Goal: Transaction & Acquisition: Purchase product/service

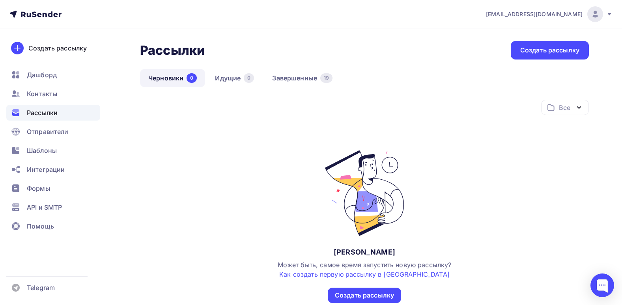
click at [52, 107] on div "Рассылки" at bounding box center [53, 113] width 94 height 16
click at [52, 95] on span "Контакты" at bounding box center [42, 93] width 30 height 9
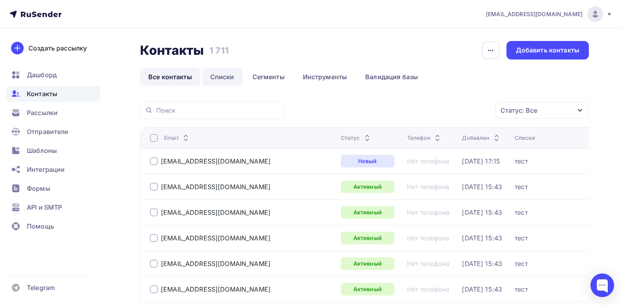
click at [223, 72] on link "Списки" at bounding box center [222, 77] width 41 height 18
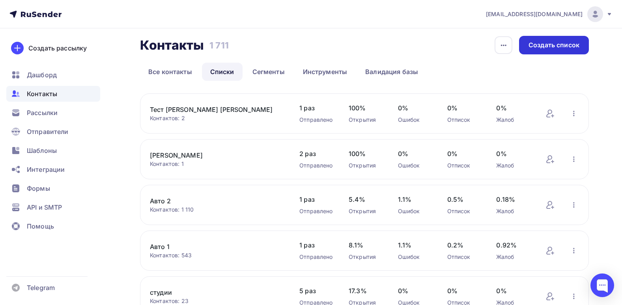
click at [541, 48] on div "Контакты Контакты 1 711 1 711 История импорта Создать список Все контакты Списк…" at bounding box center [364, 58] width 449 height 45
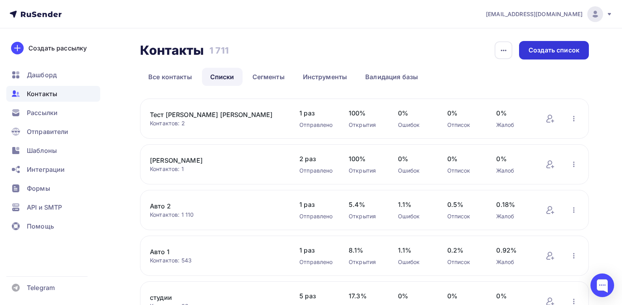
click at [545, 51] on div "Создать список" at bounding box center [554, 50] width 51 height 9
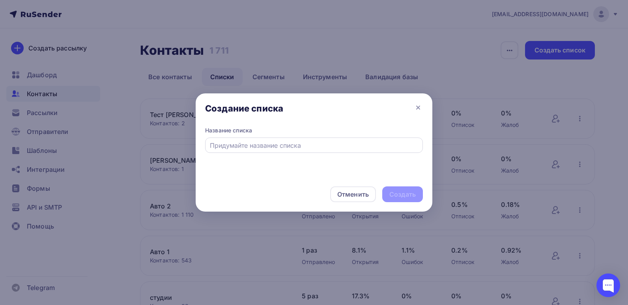
click at [308, 152] on div at bounding box center [314, 145] width 218 height 15
click at [309, 152] on div at bounding box center [314, 145] width 218 height 15
click at [291, 144] on input "text" at bounding box center [314, 145] width 209 height 9
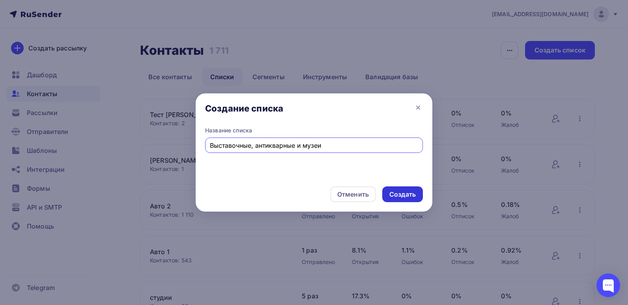
type input "Выставочные, антикварные и музеи"
click at [390, 193] on div "Создать" at bounding box center [403, 194] width 26 height 9
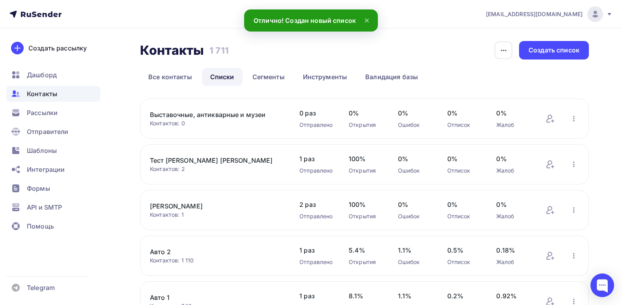
click at [214, 117] on link "Выставочные, антикварные и музеи" at bounding box center [217, 114] width 134 height 9
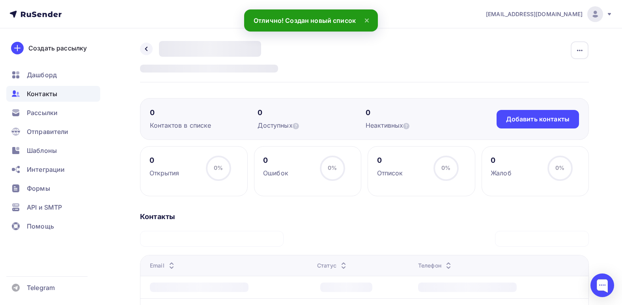
click at [386, 92] on div "Назад Выставочные, антикварные и музеи Переименовать список Скачать список Отпи…" at bounding box center [364, 281] width 449 height 480
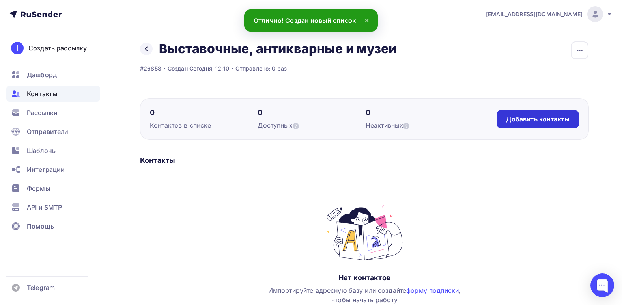
click at [510, 116] on div "Добавить контакты" at bounding box center [538, 119] width 64 height 9
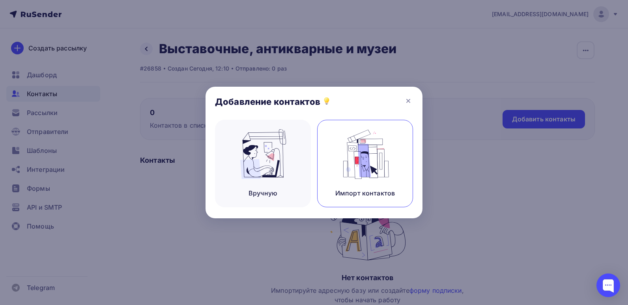
click at [379, 188] on div "Импорт контактов" at bounding box center [365, 164] width 96 height 88
click at [353, 187] on div "Импорт контактов" at bounding box center [365, 164] width 96 height 88
click at [372, 175] on img at bounding box center [362, 154] width 53 height 50
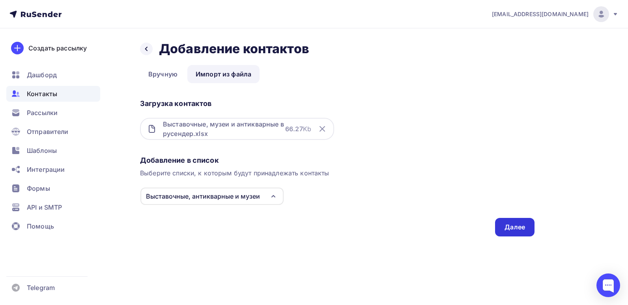
click at [501, 229] on div "Далее" at bounding box center [514, 227] width 39 height 19
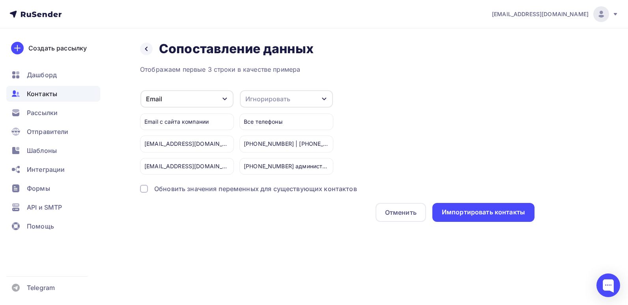
click at [227, 121] on div "Email с сайта компании" at bounding box center [187, 122] width 94 height 17
click at [201, 121] on div "Email с сайта компании" at bounding box center [187, 122] width 94 height 17
click at [214, 104] on div "Email" at bounding box center [186, 98] width 93 height 17
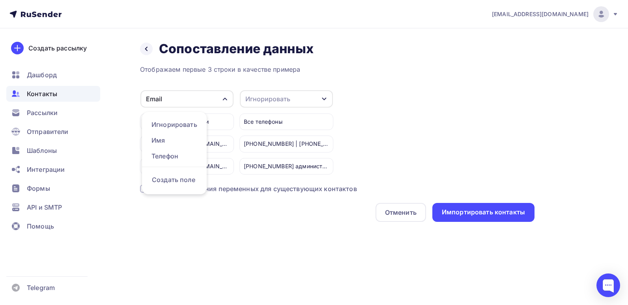
click at [219, 105] on div "Email" at bounding box center [186, 98] width 93 height 17
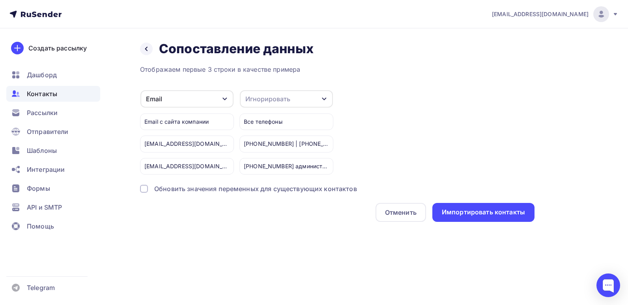
click at [233, 187] on div "Обновить значения переменных для существующих контактов" at bounding box center [255, 188] width 203 height 9
click at [203, 209] on div "Отменить Импортировать контакты" at bounding box center [337, 212] width 395 height 19
click at [192, 187] on div "Обновить значения переменных для существующих контактов" at bounding box center [255, 188] width 203 height 9
click at [204, 222] on div "Отменить Импортировать контакты" at bounding box center [337, 212] width 395 height 19
click at [350, 144] on div "Email Игнорировать Имя Телефон Создать поле Email с сайта компании info@lenreze…" at bounding box center [337, 132] width 395 height 85
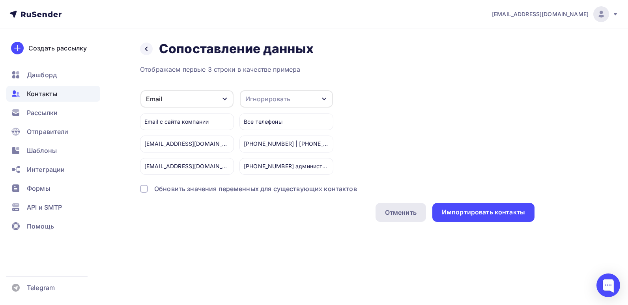
click at [414, 212] on div "Отменить" at bounding box center [401, 212] width 32 height 9
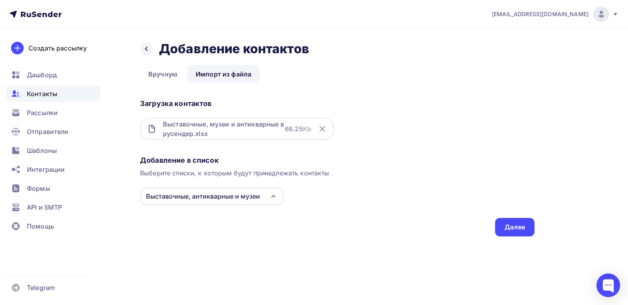
click at [275, 178] on div "Добавление в список Выберите списки, к которым будут принадлежать контакты Выст…" at bounding box center [337, 195] width 395 height 84
click at [506, 225] on div "Далее" at bounding box center [515, 227] width 21 height 9
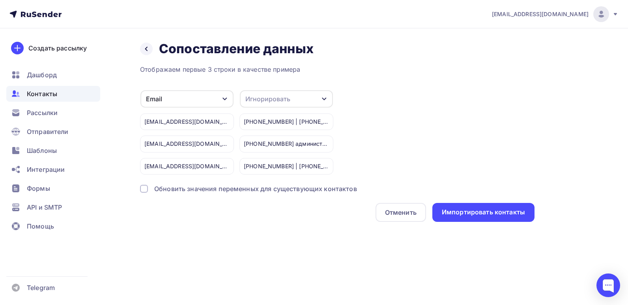
click at [324, 104] on div "Игнорировать" at bounding box center [286, 98] width 93 height 17
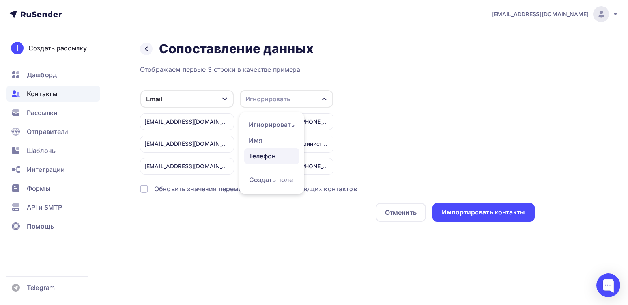
click at [281, 160] on div "Телефон" at bounding box center [272, 156] width 46 height 9
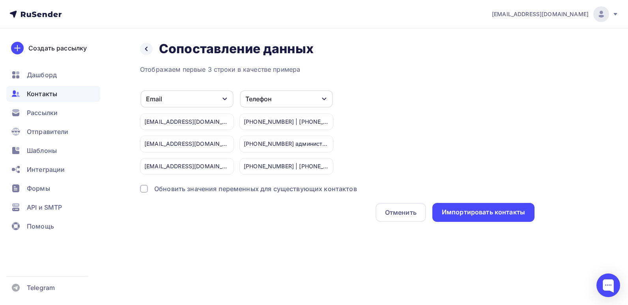
click at [380, 137] on div "Email Игнорировать Имя Создать поле info@lenrezerv.ru mail@mihfond.ru admin@did…" at bounding box center [337, 132] width 395 height 85
drag, startPoint x: 484, startPoint y: 211, endPoint x: 396, endPoint y: 114, distance: 131.0
click at [396, 114] on div "Отображаем первые 3 строки в качестве примера Email Игнорировать Имя Создать по…" at bounding box center [337, 143] width 395 height 157
drag, startPoint x: 396, startPoint y: 114, endPoint x: 313, endPoint y: 114, distance: 82.5
click at [313, 114] on div "+7 (921) 555-25-42 | +7 (931) 396-39-60 +7 (812) 310-02-75 администратор | +7 (…" at bounding box center [287, 141] width 94 height 67
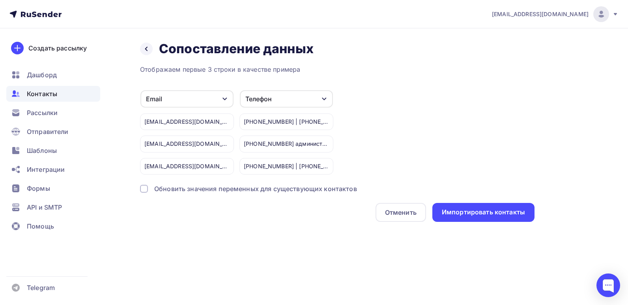
click at [398, 146] on div "Email Игнорировать Имя Создать поле info@lenrezerv.ru mail@mihfond.ru admin@did…" at bounding box center [337, 132] width 395 height 85
click at [292, 99] on div "Телефон" at bounding box center [286, 98] width 93 height 17
click at [476, 157] on div "Email Игнорировать Имя Создать поле info@lenrezerv.ru mail@mihfond.ru admin@did…" at bounding box center [337, 132] width 395 height 85
click at [468, 209] on div "Импортировать контакты" at bounding box center [483, 212] width 83 height 9
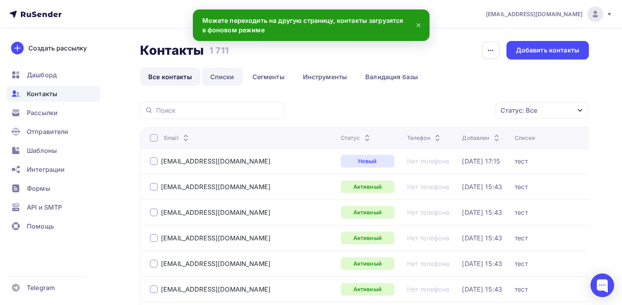
click at [229, 81] on link "Списки" at bounding box center [222, 77] width 41 height 18
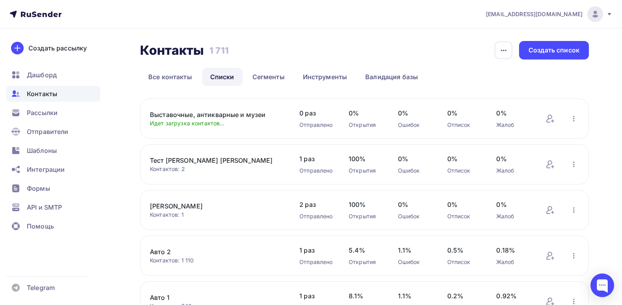
click at [293, 39] on div "Контакты Контакты 1 711 1 711 История импорта Создать список Все контакты Списк…" at bounding box center [311, 274] width 622 height 492
click at [115, 241] on div "Контакты Контакты 1 711 1 711 История импорта Создать список Все контакты Списк…" at bounding box center [311, 274] width 622 height 492
click at [127, 111] on div "Контакты Контакты 1 711 1 711 История импорта Создать список Все контакты Списк…" at bounding box center [311, 274] width 622 height 492
drag, startPoint x: 134, startPoint y: 51, endPoint x: 235, endPoint y: 49, distance: 100.7
click at [235, 49] on div "Контакты Контакты 1 711 1 711 История импорта Создать список Все контакты Списк…" at bounding box center [311, 274] width 622 height 492
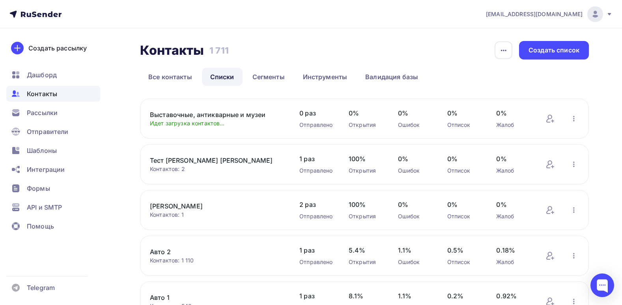
click at [235, 49] on div "Контакты Контакты 1 711 1 711 История импорта Создать список" at bounding box center [364, 50] width 449 height 19
drag, startPoint x: 226, startPoint y: 55, endPoint x: 209, endPoint y: 45, distance: 19.3
click at [210, 45] on h3 "1 711" at bounding box center [219, 50] width 19 height 11
click at [210, 46] on h3 "1 711" at bounding box center [219, 50] width 19 height 11
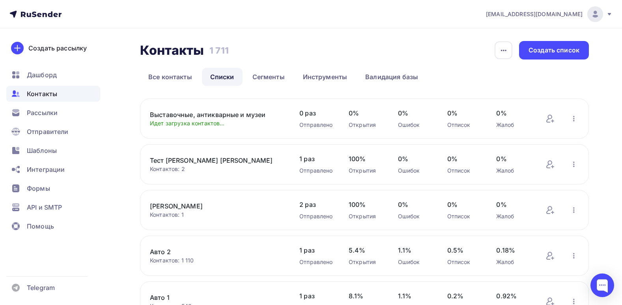
click at [210, 46] on h3 "1 711" at bounding box center [219, 50] width 19 height 11
drag, startPoint x: 210, startPoint y: 46, endPoint x: 210, endPoint y: 56, distance: 9.5
click at [211, 56] on h3 "1 711" at bounding box center [219, 50] width 19 height 11
drag, startPoint x: 210, startPoint y: 49, endPoint x: 242, endPoint y: 49, distance: 31.2
click at [242, 49] on div "Контакты Контакты 1 711 1 711 История импорта Создать список" at bounding box center [364, 50] width 449 height 19
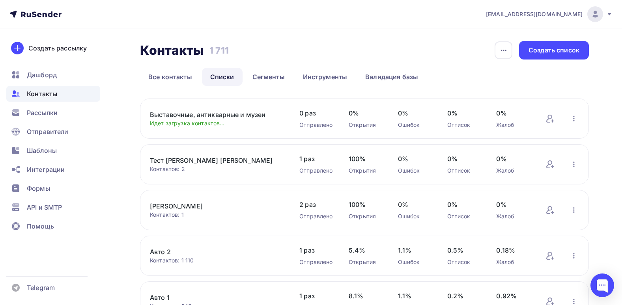
click at [242, 49] on div "Контакты Контакты 1 711 1 711 История импорта Создать список" at bounding box center [364, 50] width 449 height 19
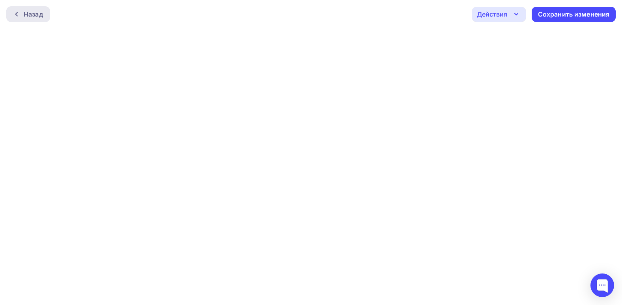
click at [23, 16] on div at bounding box center [18, 14] width 10 height 6
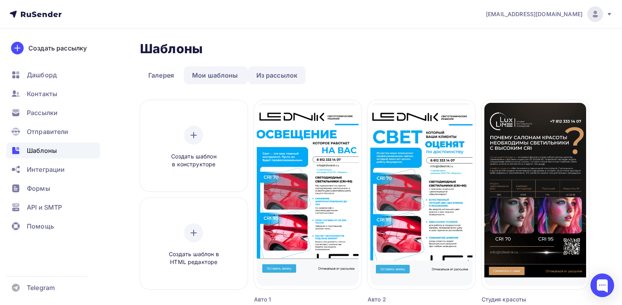
click at [262, 76] on link "Из рассылок" at bounding box center [277, 75] width 58 height 18
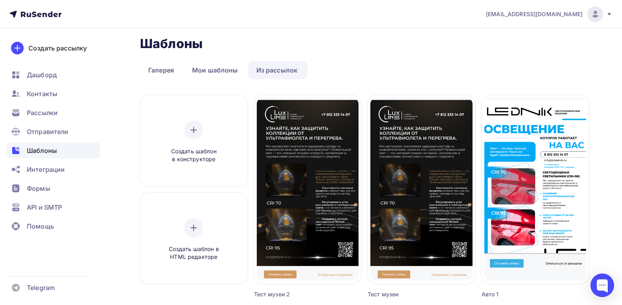
scroll to position [39, 0]
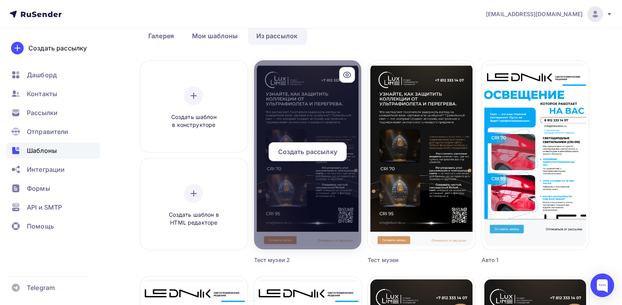
click at [303, 109] on div at bounding box center [308, 154] width 108 height 189
click at [321, 88] on div at bounding box center [308, 154] width 108 height 189
click at [346, 75] on icon at bounding box center [347, 74] width 9 height 9
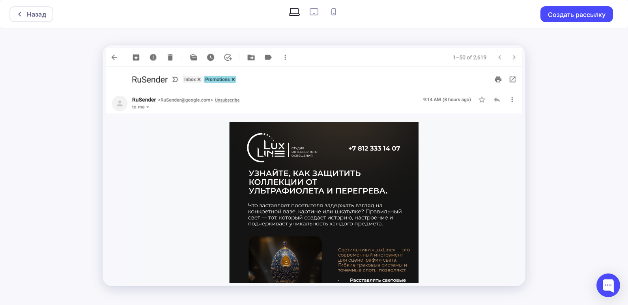
click at [349, 171] on img at bounding box center [323, 271] width 189 height 299
click at [418, 152] on td at bounding box center [323, 271] width 197 height 307
click at [117, 57] on img at bounding box center [314, 57] width 417 height 19
click at [72, 170] on div "Назад Создать рассылку" at bounding box center [314, 152] width 628 height 305
click at [35, 13] on div "Назад" at bounding box center [36, 13] width 19 height 9
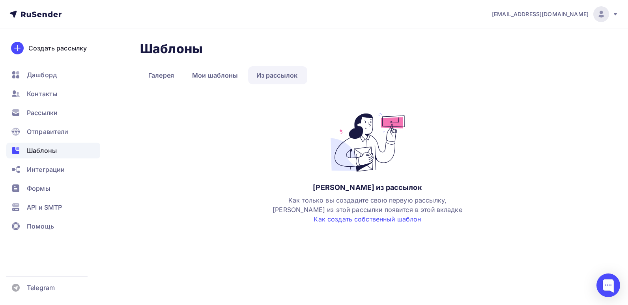
click at [219, 85] on div "Шаблоны Шаблоны Галерея Мои шаблоны Из рассылок Нет шаблонов из рассылок Как то…" at bounding box center [367, 132] width 455 height 183
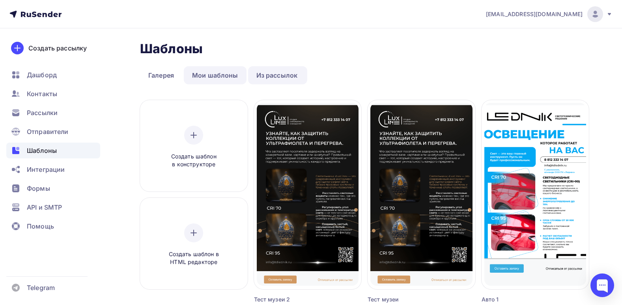
click at [219, 72] on link "Мои шаблоны" at bounding box center [215, 75] width 63 height 18
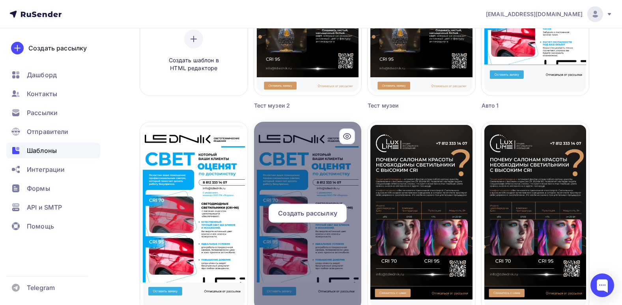
scroll to position [197, 0]
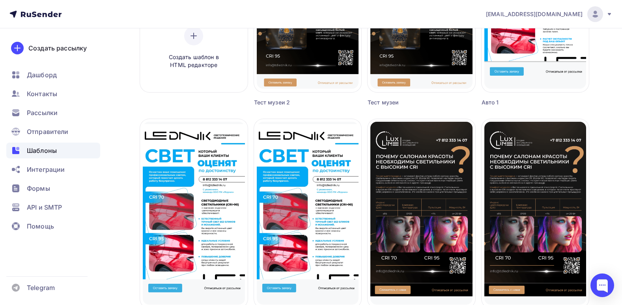
scroll to position [0, 0]
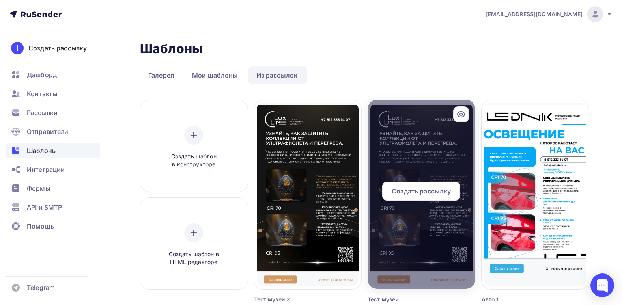
click at [372, 140] on div at bounding box center [422, 194] width 108 height 189
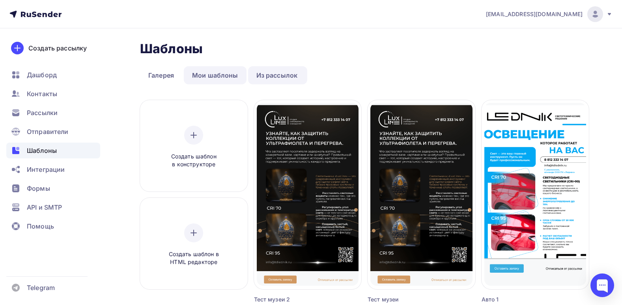
click at [235, 79] on link "Мои шаблоны" at bounding box center [215, 75] width 63 height 18
click at [230, 73] on link "Мои шаблоны" at bounding box center [215, 75] width 63 height 18
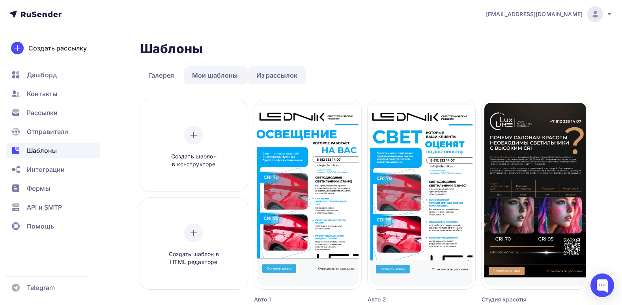
click at [272, 76] on link "Из рассылок" at bounding box center [277, 75] width 58 height 18
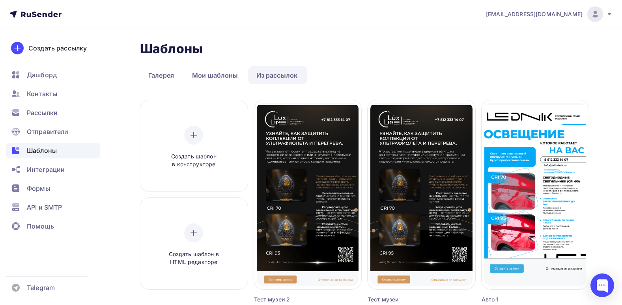
drag, startPoint x: 303, startPoint y: 137, endPoint x: 326, endPoint y: 87, distance: 54.6
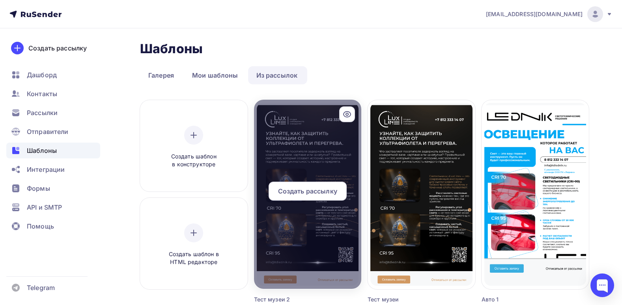
click at [310, 144] on div at bounding box center [308, 194] width 108 height 189
click at [298, 278] on div at bounding box center [308, 194] width 108 height 189
click at [295, 257] on div at bounding box center [308, 194] width 108 height 189
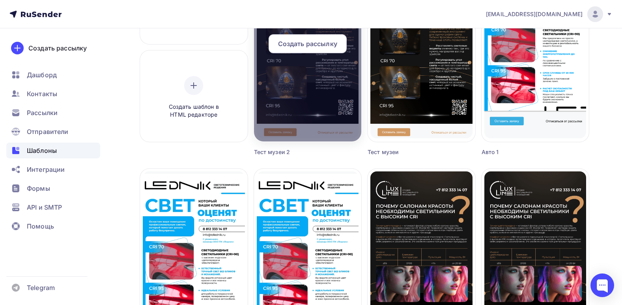
scroll to position [158, 0]
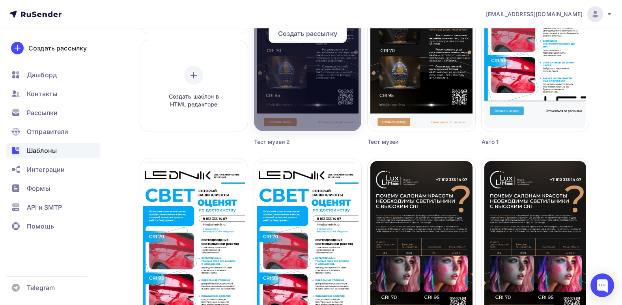
drag, startPoint x: 314, startPoint y: 92, endPoint x: 300, endPoint y: 88, distance: 14.5
click at [300, 90] on div at bounding box center [308, 36] width 108 height 189
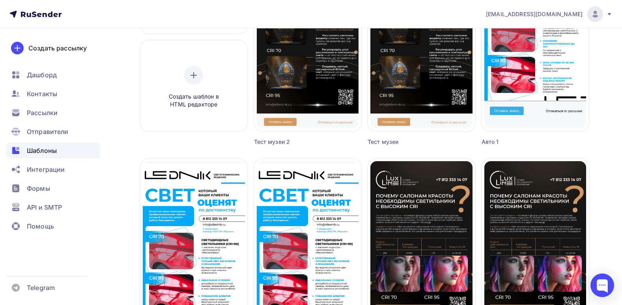
scroll to position [0, 0]
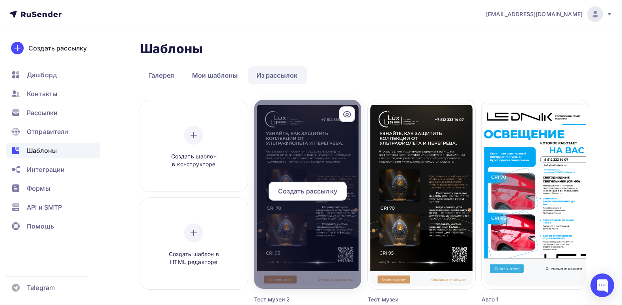
click at [306, 121] on div at bounding box center [308, 194] width 108 height 189
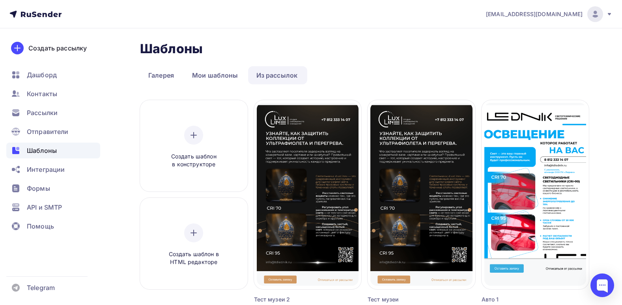
click at [231, 75] on link "Мои шаблоны" at bounding box center [215, 75] width 63 height 18
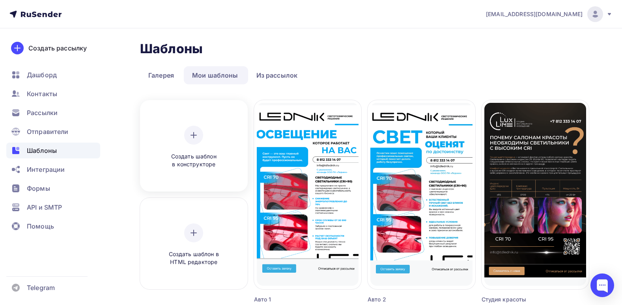
click at [191, 140] on div at bounding box center [193, 135] width 19 height 19
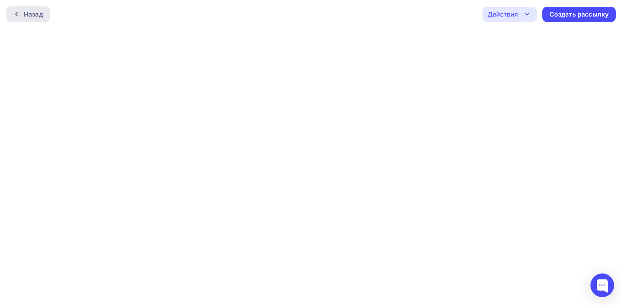
click at [23, 14] on div at bounding box center [18, 14] width 10 height 6
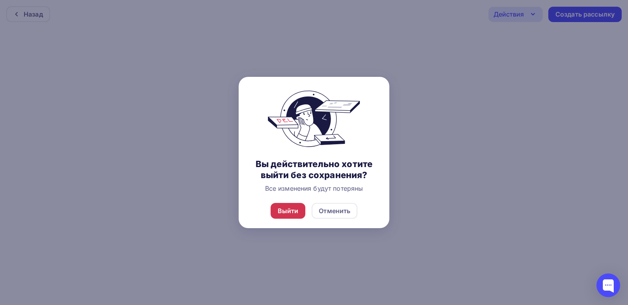
click at [281, 206] on div "Выйти" at bounding box center [288, 211] width 35 height 16
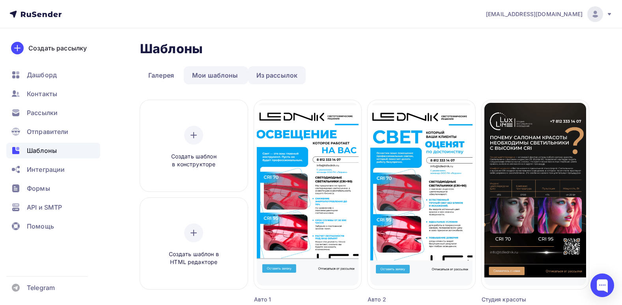
click at [268, 76] on link "Из рассылок" at bounding box center [277, 75] width 58 height 18
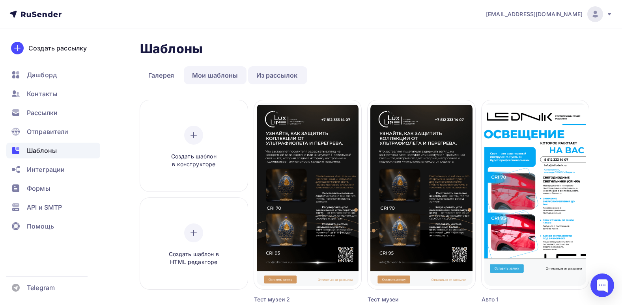
click at [232, 83] on link "Мои шаблоны" at bounding box center [215, 75] width 63 height 18
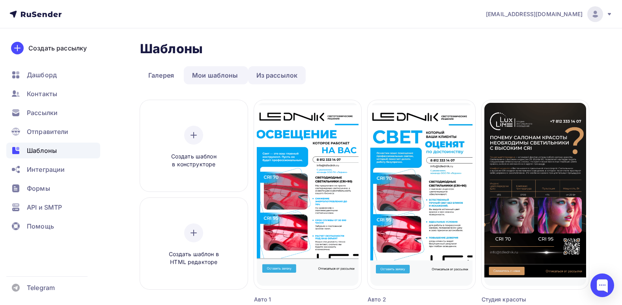
click at [268, 84] on link "Из рассылок" at bounding box center [277, 75] width 58 height 18
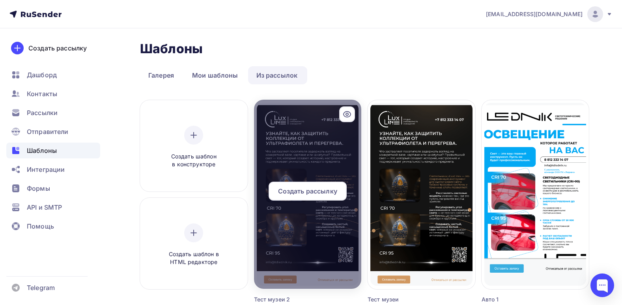
click at [326, 268] on div at bounding box center [308, 194] width 108 height 189
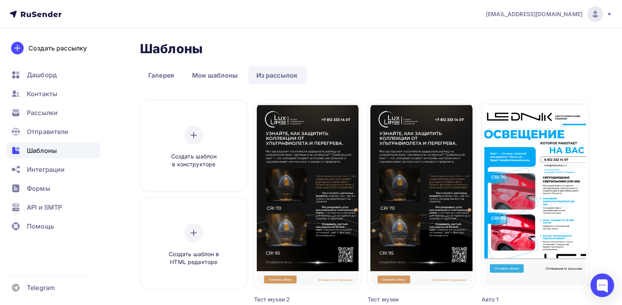
click at [278, 300] on div "Тест музеи 2" at bounding box center [294, 300] width 81 height 8
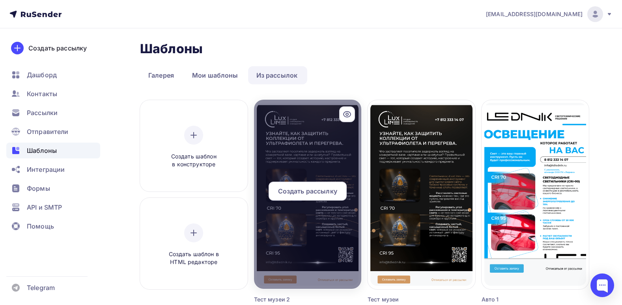
click at [285, 272] on div at bounding box center [308, 194] width 108 height 189
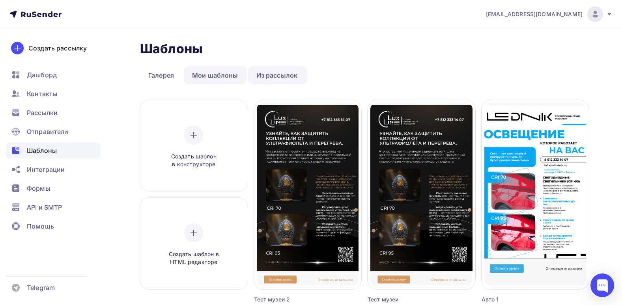
click at [212, 80] on link "Мои шаблоны" at bounding box center [215, 75] width 63 height 18
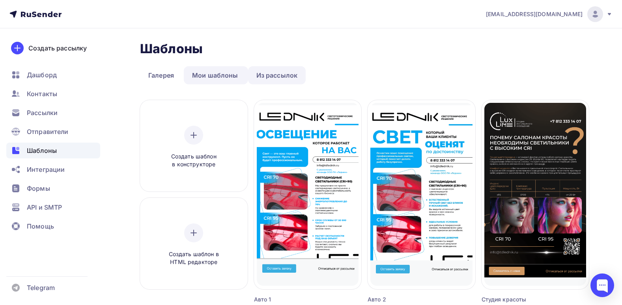
click at [262, 73] on link "Из рассылок" at bounding box center [277, 75] width 58 height 18
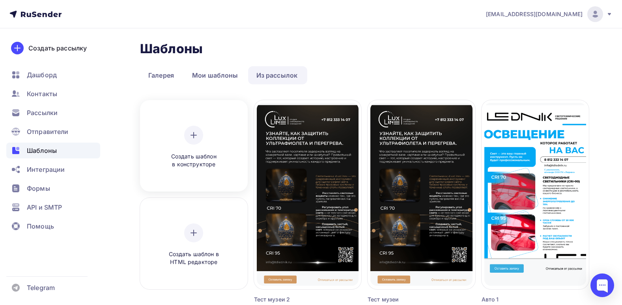
click at [191, 122] on div "Создать шаблон в конструкторе" at bounding box center [194, 147] width 102 height 88
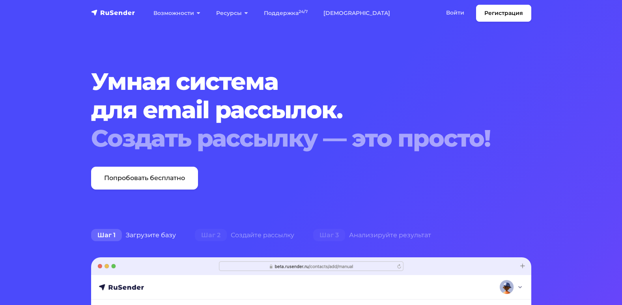
click at [100, 12] on img "navbar" at bounding box center [113, 13] width 44 height 8
click at [451, 11] on link "Войти" at bounding box center [455, 13] width 34 height 16
click at [447, 10] on link "Войти" at bounding box center [455, 13] width 34 height 16
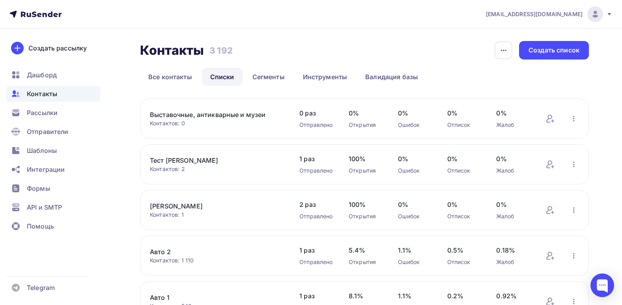
click at [227, 109] on div "Выставочные, антикварные и музеи Контактов: 0 Добавить контакты Переименовать с…" at bounding box center [364, 119] width 449 height 40
click at [227, 113] on link "Выставочные, антикварные и музеи" at bounding box center [217, 114] width 134 height 9
click at [199, 118] on link "Выставочные, антикварные и музеи" at bounding box center [217, 114] width 134 height 9
click at [187, 114] on link "Выставочные, антикварные и музеи" at bounding box center [217, 114] width 134 height 9
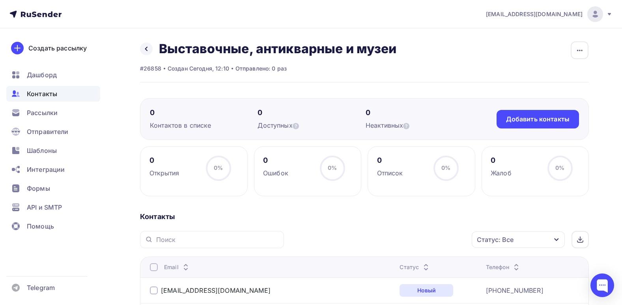
click at [382, 127] on div "Неактивных" at bounding box center [420, 125] width 108 height 9
drag, startPoint x: 382, startPoint y: 127, endPoint x: 383, endPoint y: 133, distance: 5.3
click at [383, 133] on div "0 Контактов в списке 0 Доступных 0 Неактивных Добавить контакты Добавить контак…" at bounding box center [364, 119] width 449 height 42
drag, startPoint x: 383, startPoint y: 133, endPoint x: 367, endPoint y: 135, distance: 15.9
click at [367, 135] on div "0 Контактов в списке 0 Доступных 0 Неактивных Добавить контакты Добавить контак…" at bounding box center [364, 119] width 449 height 42
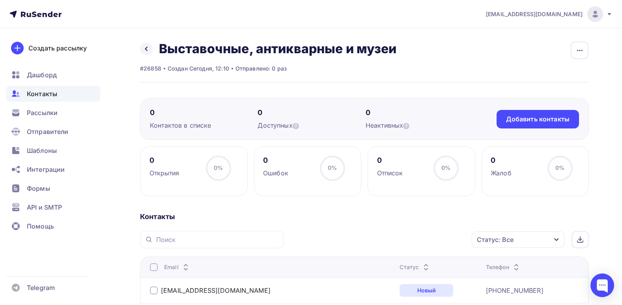
click at [252, 139] on div "0 Контактов в списке 0 Доступных 0 Неактивных Добавить контакты Добавить контак…" at bounding box center [364, 119] width 449 height 42
click at [46, 150] on span "Шаблоны" at bounding box center [42, 150] width 30 height 9
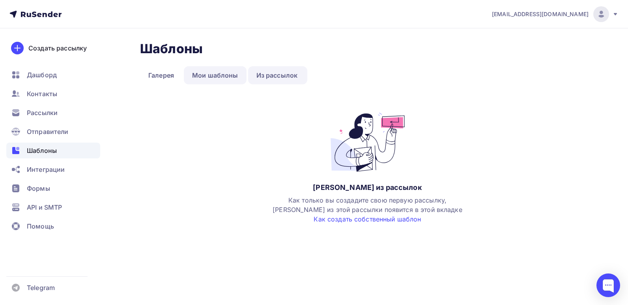
click at [205, 74] on link "Мои шаблоны" at bounding box center [215, 75] width 63 height 18
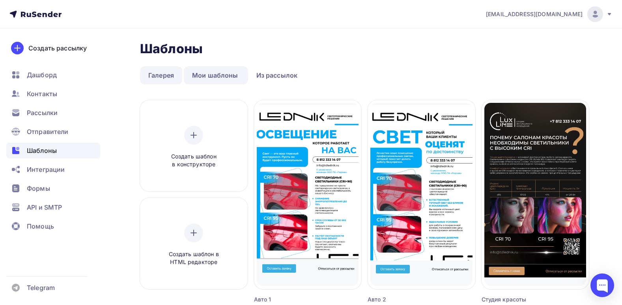
click at [152, 74] on link "Галерея" at bounding box center [161, 75] width 42 height 18
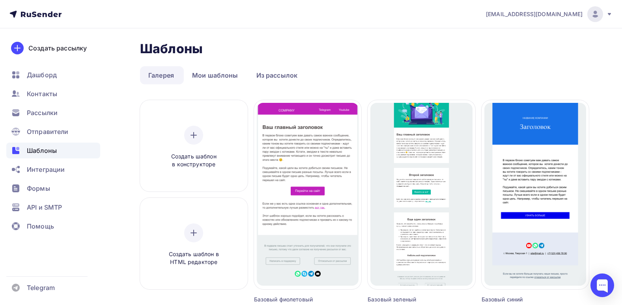
scroll to position [39, 0]
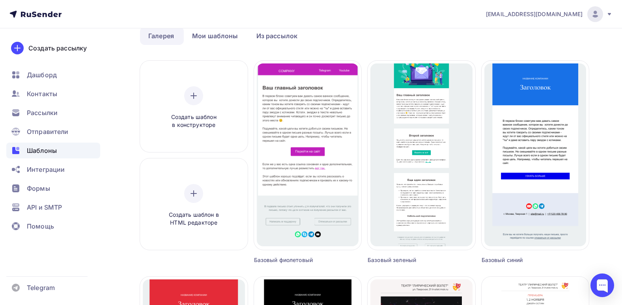
click at [358, 37] on ul "Галерея Мои шаблоны Из рассылок" at bounding box center [364, 36] width 449 height 18
click at [200, 35] on link "Мои шаблоны" at bounding box center [215, 36] width 63 height 18
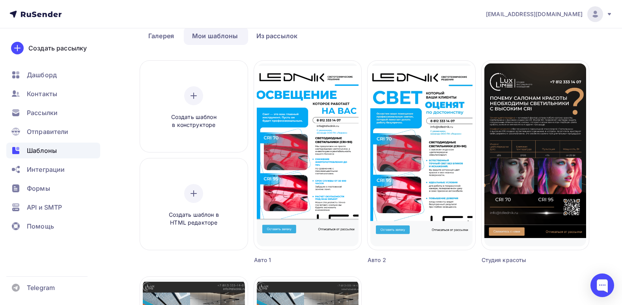
click at [303, 53] on div "Шаблоны Шаблоны Галерея Мои шаблоны Из рассылок Создать шаблон в конструкторе С…" at bounding box center [364, 270] width 449 height 536
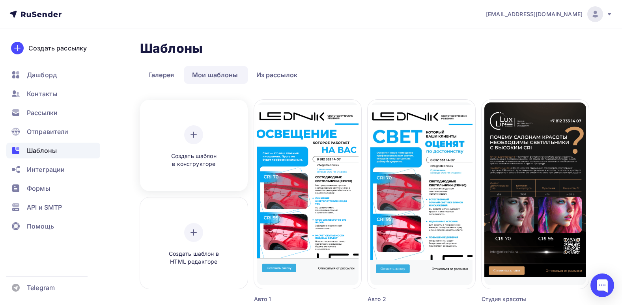
scroll to position [0, 0]
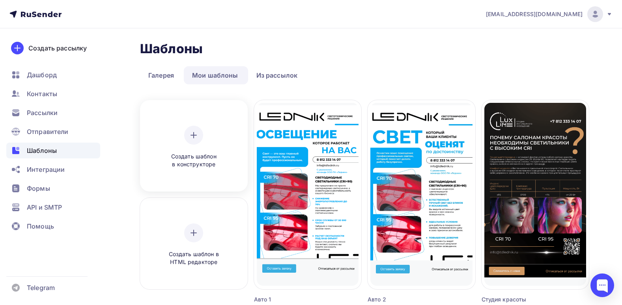
click at [197, 134] on icon at bounding box center [193, 135] width 9 height 9
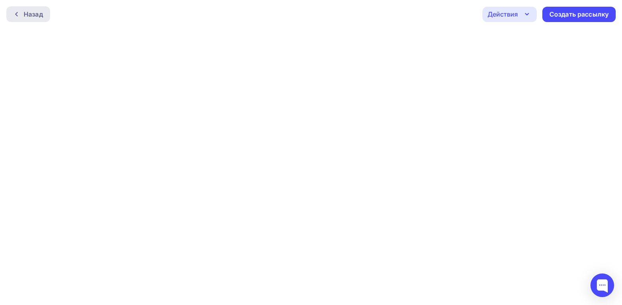
click at [21, 15] on div at bounding box center [18, 14] width 10 height 6
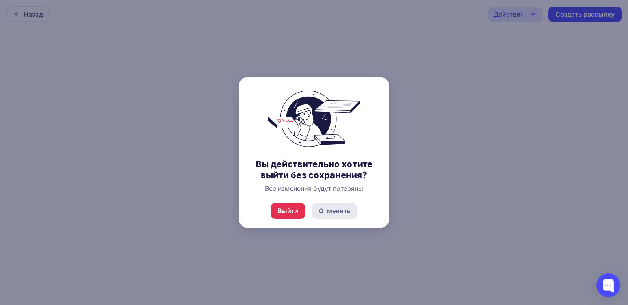
click at [348, 214] on div "Отменить" at bounding box center [335, 210] width 32 height 9
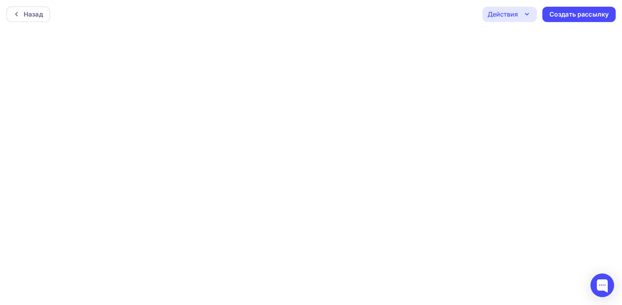
scroll to position [2, 0]
click at [22, 14] on div at bounding box center [18, 12] width 10 height 6
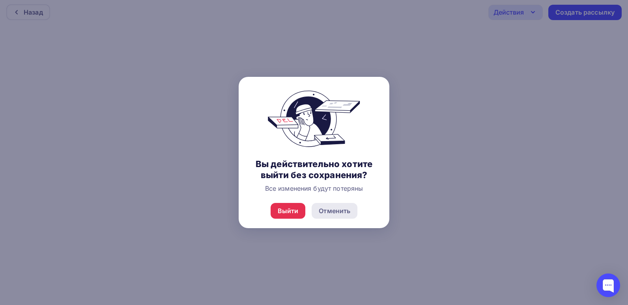
drag, startPoint x: 323, startPoint y: 212, endPoint x: 332, endPoint y: 208, distance: 10.4
click at [325, 209] on div "Отменить" at bounding box center [335, 210] width 32 height 9
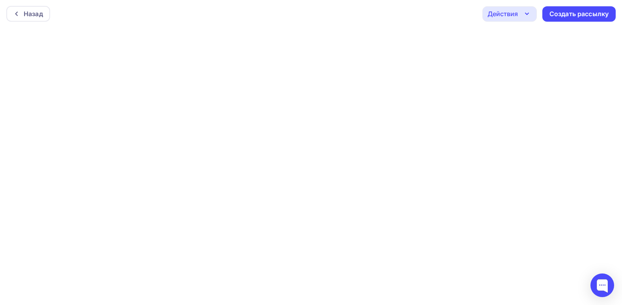
scroll to position [0, 0]
click at [386, 23] on div "Назад Действия Отправить тестовое письмо Предпросмотр Сохранить в Мои шаблоны В…" at bounding box center [311, 14] width 622 height 28
click at [11, 8] on div "Назад" at bounding box center [28, 12] width 44 height 16
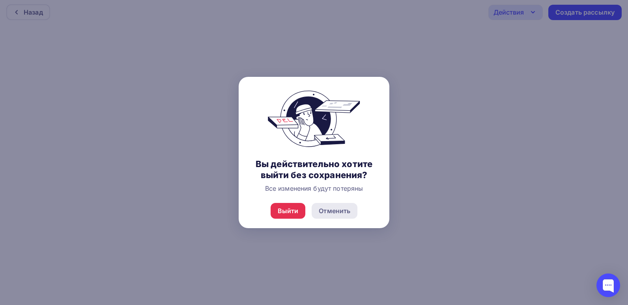
click at [341, 212] on div "Отменить" at bounding box center [335, 210] width 32 height 9
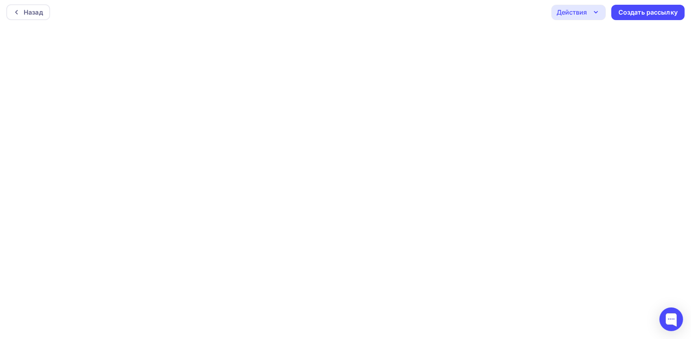
click at [125, 17] on div "Назад Действия Отправить тестовое письмо Предпросмотр Сохранить в Мои шаблоны В…" at bounding box center [345, 12] width 691 height 28
click at [360, 7] on div "Назад Действия Отправить тестовое письмо Предпросмотр Сохранить в Мои шаблоны В…" at bounding box center [345, 12] width 691 height 28
click at [37, 13] on div "Назад" at bounding box center [33, 11] width 19 height 9
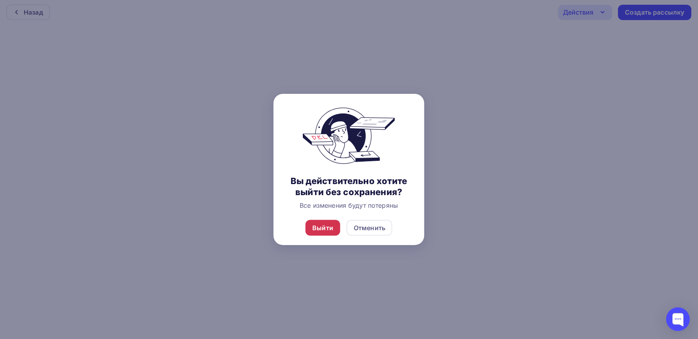
click at [334, 231] on div "Выйти" at bounding box center [322, 228] width 35 height 16
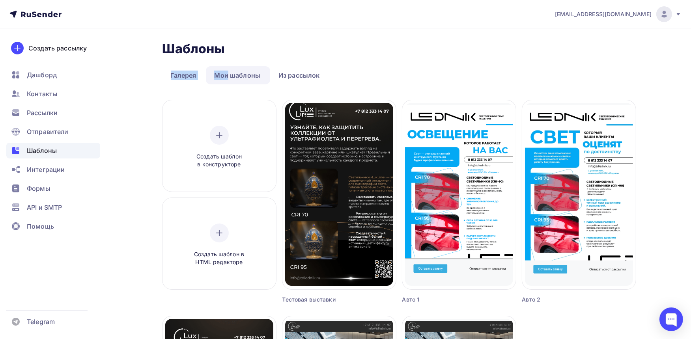
drag, startPoint x: 228, startPoint y: 62, endPoint x: 223, endPoint y: 43, distance: 19.8
click at [223, 43] on div "Шаблоны Шаблоны Галерея Мои шаблоны Из рассылок Создать шаблон в конструкторе С…" at bounding box center [400, 309] width 474 height 536
drag, startPoint x: 223, startPoint y: 43, endPoint x: 228, endPoint y: 46, distance: 5.9
click at [228, 46] on div "Шаблоны Шаблоны" at bounding box center [400, 49] width 474 height 16
drag, startPoint x: 228, startPoint y: 46, endPoint x: 174, endPoint y: 43, distance: 53.8
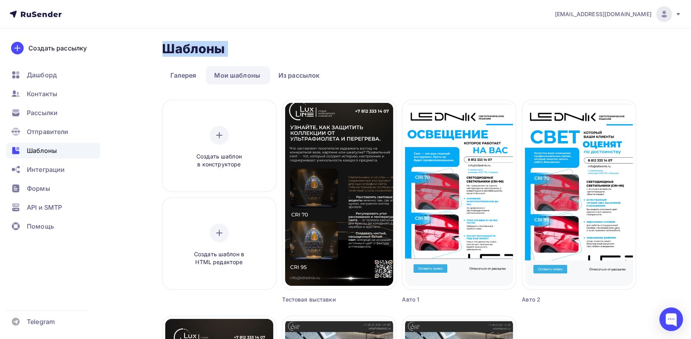
click at [174, 43] on div "Шаблоны Шаблоны" at bounding box center [400, 49] width 474 height 16
click at [174, 43] on h2 "Шаблоны" at bounding box center [194, 49] width 63 height 16
drag, startPoint x: 165, startPoint y: 43, endPoint x: 244, endPoint y: 49, distance: 79.6
click at [244, 49] on div "Шаблоны Шаблоны" at bounding box center [400, 49] width 474 height 16
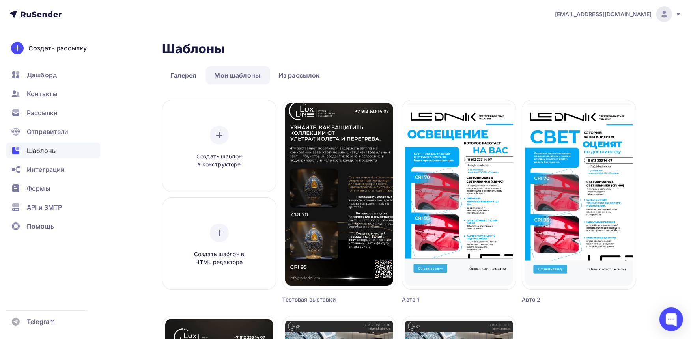
click at [432, 26] on nav "sergeyvalkovy@gmail.com Аккаунт Тарифы Выйти Создать рассылку Дашборд Контакты …" at bounding box center [345, 14] width 691 height 28
click at [203, 143] on div "Создать шаблон в конструкторе" at bounding box center [219, 147] width 75 height 43
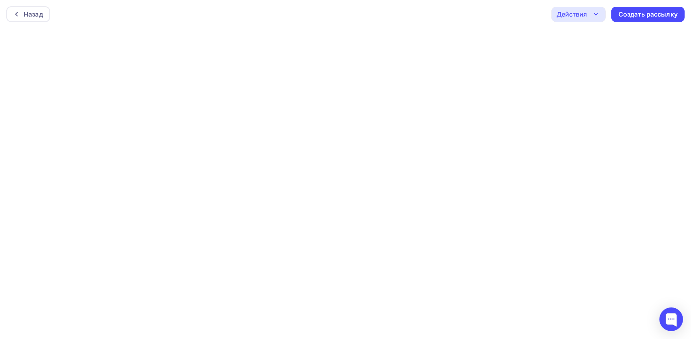
scroll to position [2, 0]
click at [262, 2] on div "Назад Действия Отправить тестовое письмо Предпросмотр Сохранить в Мои шаблоны В…" at bounding box center [345, 12] width 691 height 28
click at [387, 15] on div "Назад Действия Отправить тестовое письмо Предпросмотр Сохранить в Мои шаблоны В…" at bounding box center [345, 12] width 691 height 28
click at [396, 18] on div "Назад Действия Отправить тестовое письмо Предпросмотр Сохранить в Мои шаблоны В…" at bounding box center [345, 12] width 691 height 28
click at [628, 305] on div at bounding box center [672, 320] width 24 height 24
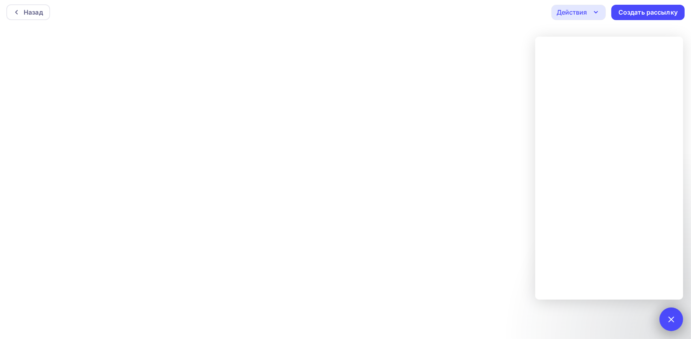
click at [628, 305] on div at bounding box center [671, 319] width 11 height 11
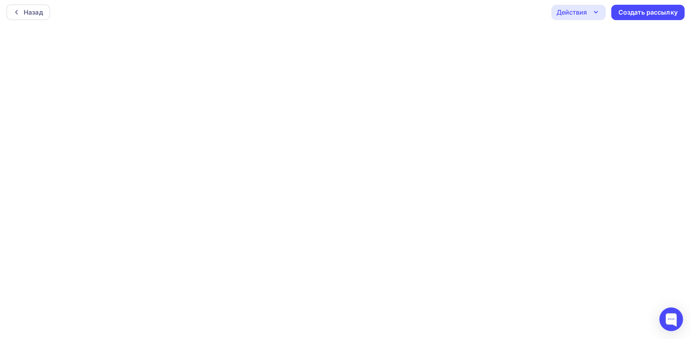
click at [142, 22] on div "Назад Действия Отправить тестовое письмо Предпросмотр Сохранить в Мои шаблоны В…" at bounding box center [345, 12] width 691 height 28
click at [34, 14] on div "Назад" at bounding box center [33, 11] width 19 height 9
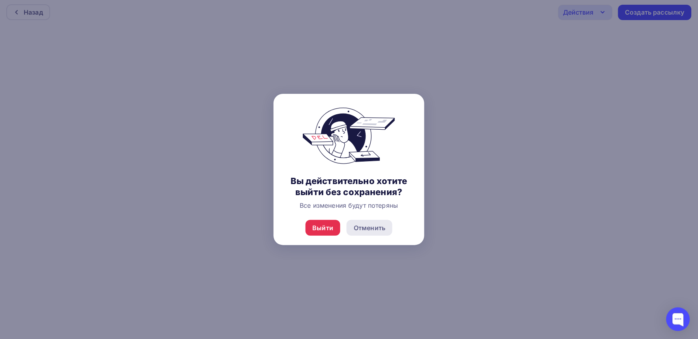
click at [358, 228] on div "Отменить" at bounding box center [370, 227] width 32 height 9
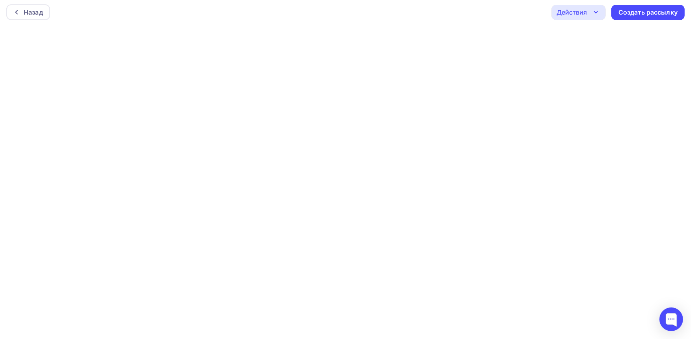
click at [564, 8] on div "Действия" at bounding box center [572, 11] width 30 height 9
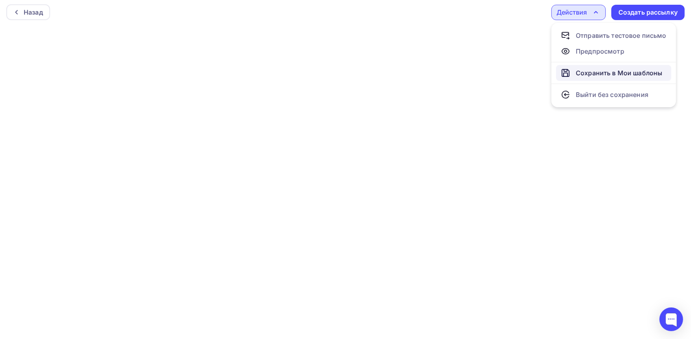
click at [607, 77] on div "Сохранить в Мои шаблоны" at bounding box center [619, 72] width 86 height 9
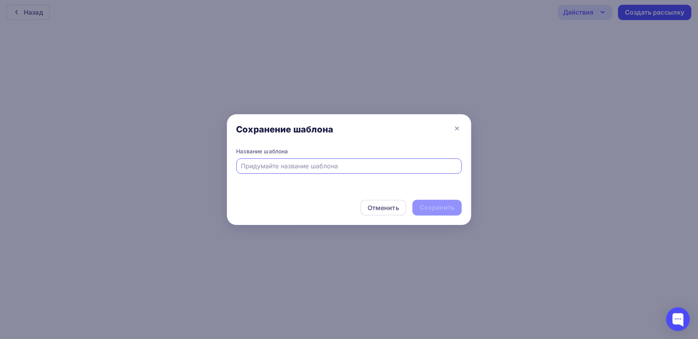
click at [356, 167] on input "text" at bounding box center [349, 165] width 216 height 9
type input "Доделать"
click at [461, 206] on div "Сохранить" at bounding box center [436, 208] width 49 height 16
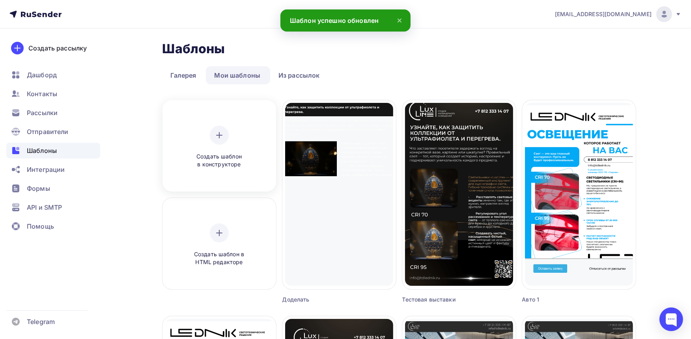
click at [196, 133] on div "Создать шаблон в конструкторе" at bounding box center [219, 147] width 75 height 43
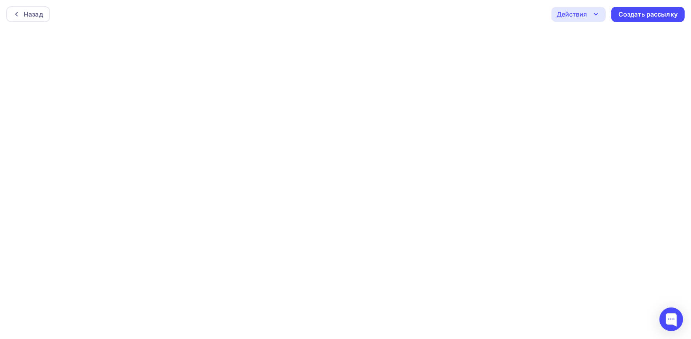
click at [302, 19] on div "Назад Действия Отправить тестовое письмо Предпросмотр Сохранить в Мои шаблоны В…" at bounding box center [345, 14] width 691 height 28
click at [44, 9] on div "Назад" at bounding box center [28, 12] width 44 height 16
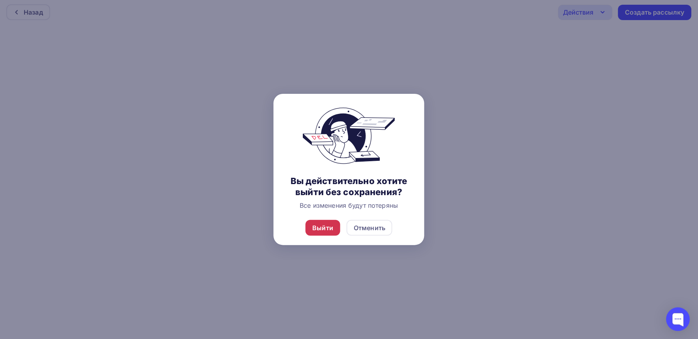
click at [323, 228] on div "Выйти" at bounding box center [323, 227] width 21 height 9
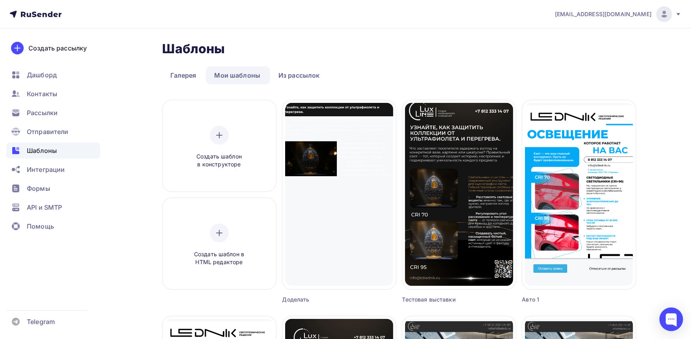
click at [344, 43] on div "Шаблоны Шаблоны" at bounding box center [400, 49] width 474 height 16
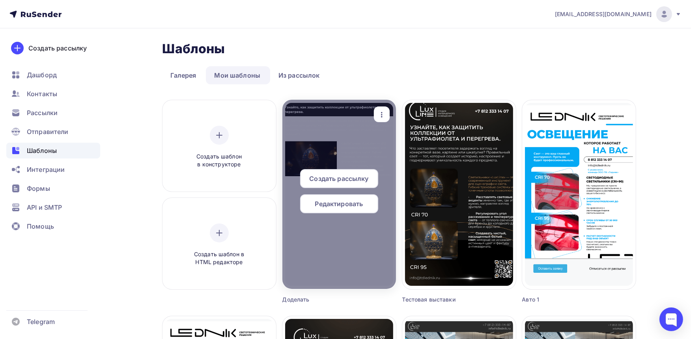
click at [326, 150] on div at bounding box center [340, 194] width 114 height 189
click at [324, 146] on div at bounding box center [340, 194] width 114 height 189
click at [338, 205] on span "Редактировать" at bounding box center [339, 203] width 48 height 9
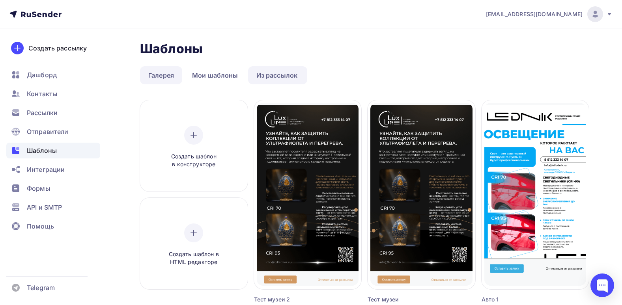
click at [167, 77] on link "Галерея" at bounding box center [161, 75] width 42 height 18
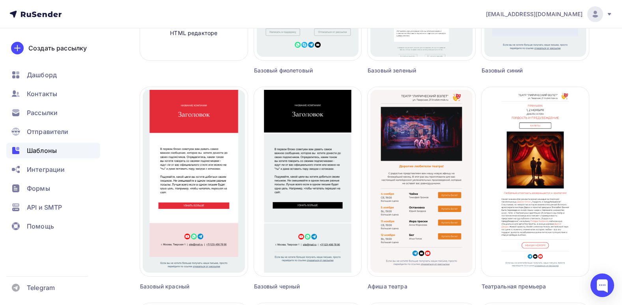
scroll to position [316, 0]
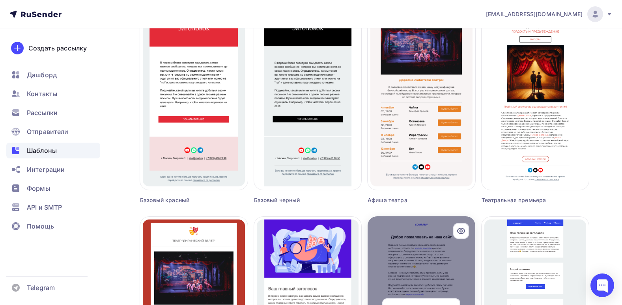
click at [423, 260] on div at bounding box center [422, 311] width 108 height 189
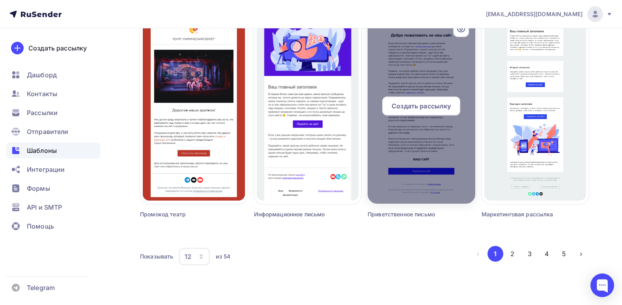
scroll to position [520, 0]
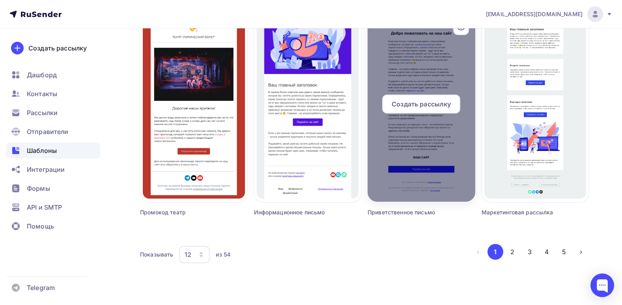
click at [420, 167] on div at bounding box center [422, 107] width 108 height 189
click at [414, 99] on div "Создать рассылку" at bounding box center [421, 104] width 78 height 19
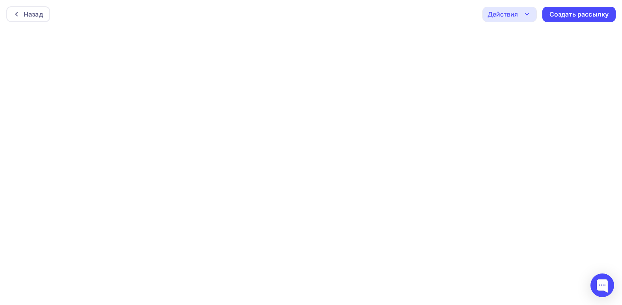
click at [283, 24] on div "Назад Действия Отправить тестовое письмо Предпросмотр Сохранить в Мои шаблоны В…" at bounding box center [311, 14] width 622 height 28
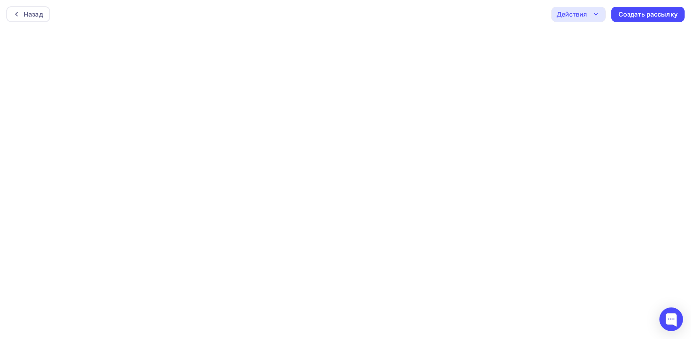
click at [599, 19] on div "Действия" at bounding box center [579, 14] width 54 height 15
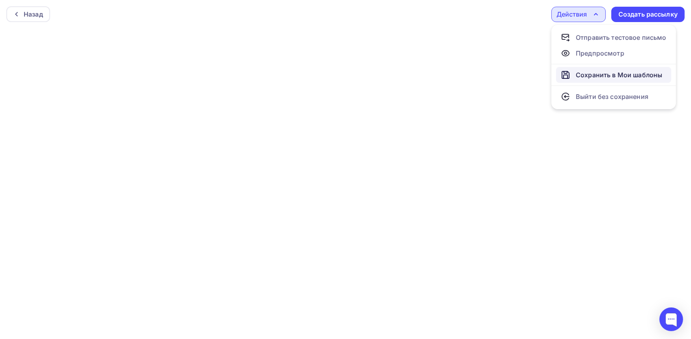
click at [609, 77] on div "Сохранить в Мои шаблоны" at bounding box center [619, 74] width 86 height 9
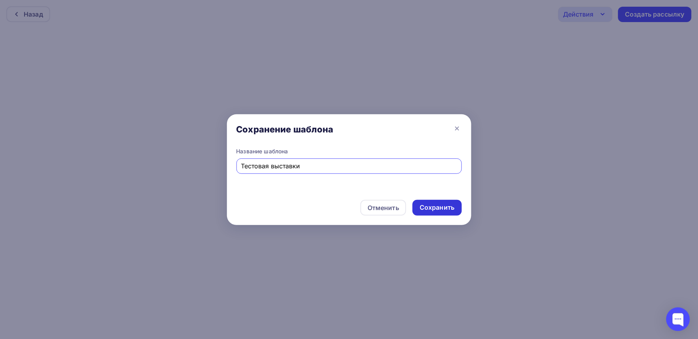
type input "Тестовая выставки"
click at [422, 204] on div "Сохранить" at bounding box center [437, 207] width 35 height 9
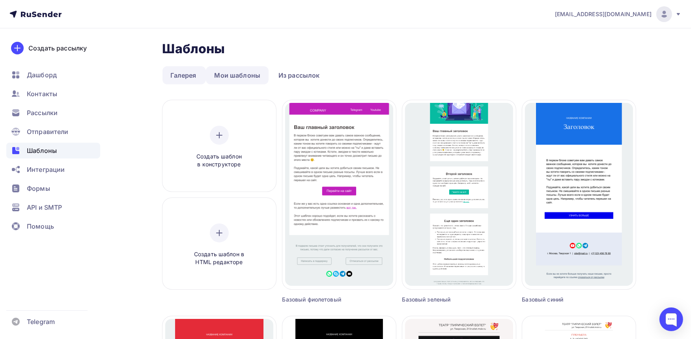
click at [237, 70] on link "Мои шаблоны" at bounding box center [237, 75] width 63 height 18
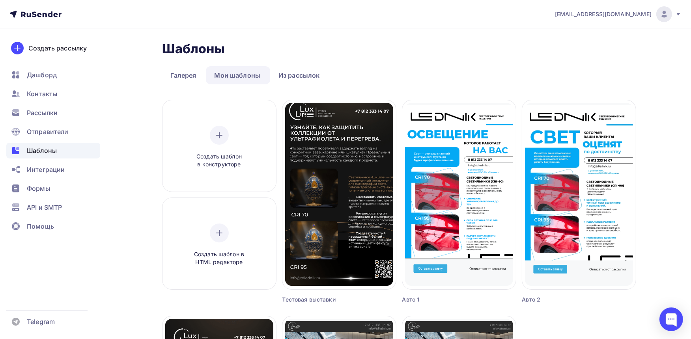
click at [496, 45] on div "Шаблоны Шаблоны" at bounding box center [400, 49] width 474 height 16
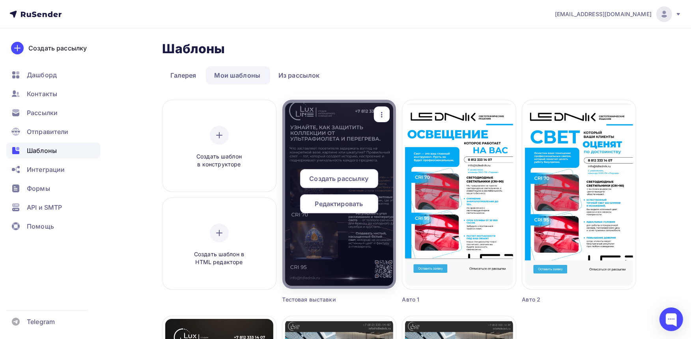
click at [340, 176] on span "Создать рассылку" at bounding box center [338, 178] width 59 height 9
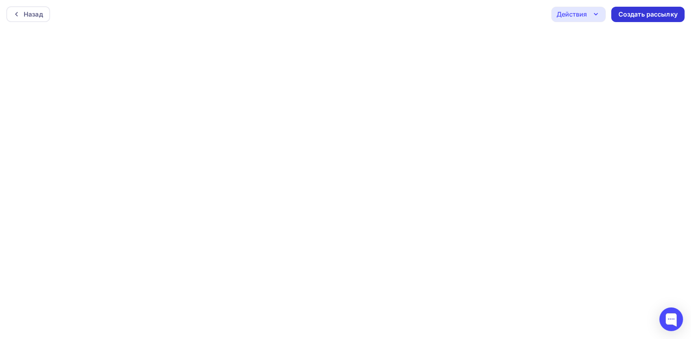
click at [624, 14] on div "Создать рассылку" at bounding box center [648, 14] width 59 height 9
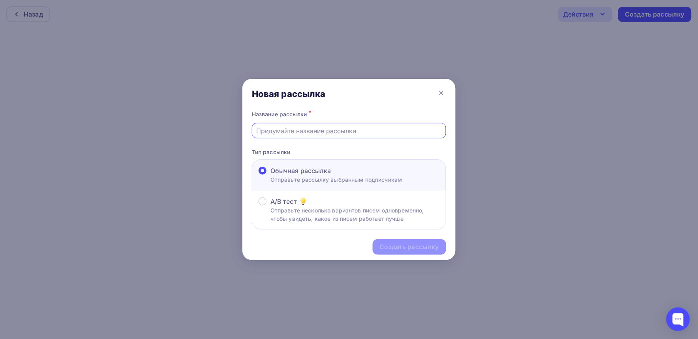
click at [308, 127] on input "text" at bounding box center [349, 130] width 185 height 9
type input "Тестовая выставки"
click at [439, 247] on div "Создать рассылку" at bounding box center [409, 247] width 73 height 15
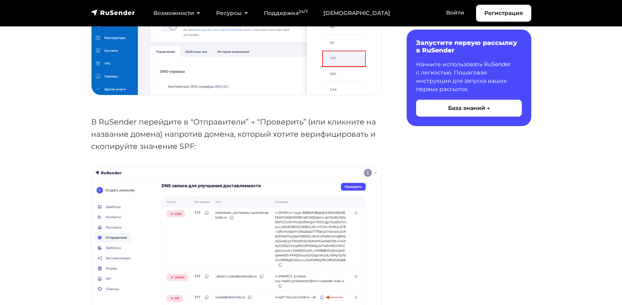
scroll to position [1109, 0]
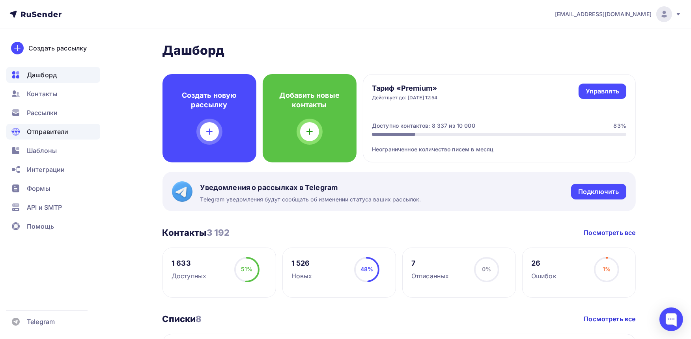
click at [51, 137] on div "Отправители" at bounding box center [53, 132] width 94 height 16
click at [49, 153] on span "Шаблоны" at bounding box center [42, 150] width 30 height 9
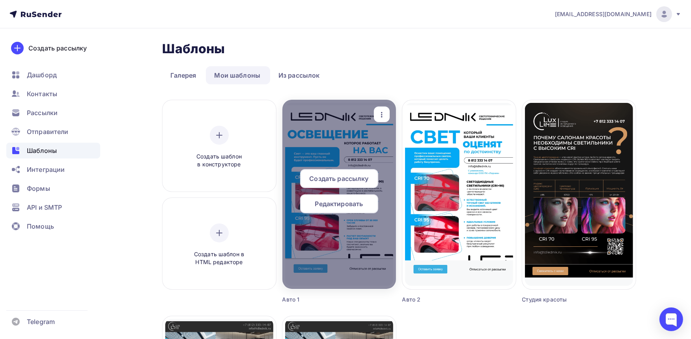
click at [331, 116] on div at bounding box center [340, 194] width 114 height 189
click at [348, 207] on span "Редактировать" at bounding box center [339, 203] width 48 height 9
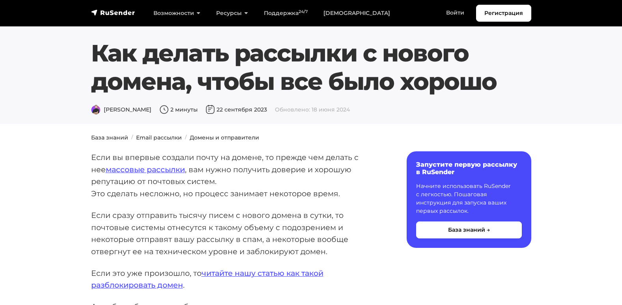
click at [325, 219] on p "Если сразу отправить тысячу писем с нового домена в сутки, то почтовые системы …" at bounding box center [236, 234] width 290 height 49
click at [338, 112] on span "Обновлено: 18 июня 2024" at bounding box center [312, 109] width 75 height 7
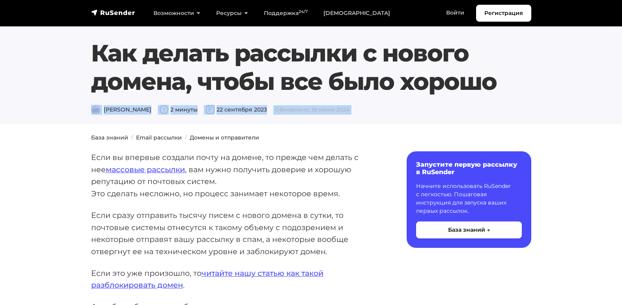
drag, startPoint x: 338, startPoint y: 112, endPoint x: 346, endPoint y: 123, distance: 13.6
click at [346, 123] on section "Как делать рассылки с нового домена, чтобы все было хорошо Владислав Зубцов 2 м…" at bounding box center [311, 62] width 622 height 124
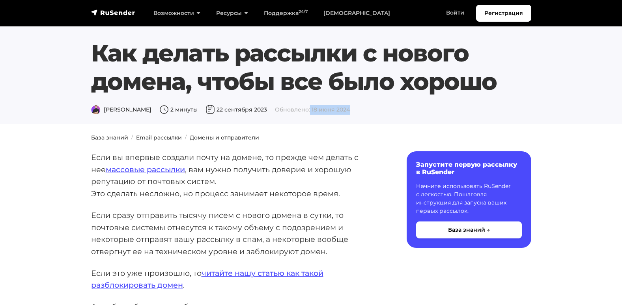
drag, startPoint x: 317, startPoint y: 107, endPoint x: 374, endPoint y: 107, distance: 56.4
click at [374, 107] on div "Владислав Зубцов 2 минуты 22 сентября 2023 Обновлено: 18 июня 2024" at bounding box center [311, 109] width 440 height 9
click at [361, 102] on div "Как делать рассылки с нового домена, чтобы все было хорошо Владислав Зубцов 2 м…" at bounding box center [311, 77] width 450 height 76
drag, startPoint x: 359, startPoint y: 109, endPoint x: 320, endPoint y: 106, distance: 39.6
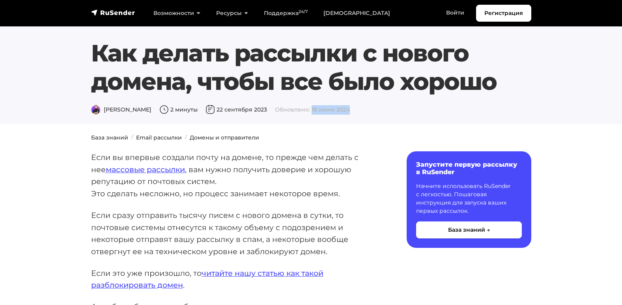
click at [320, 106] on div "Владислав Зубцов 2 минуты 22 сентября 2023 Обновлено: 18 июня 2024" at bounding box center [311, 109] width 440 height 9
click at [318, 138] on ol "База знаний Email рассылки Домены и отправители" at bounding box center [311, 138] width 440 height 8
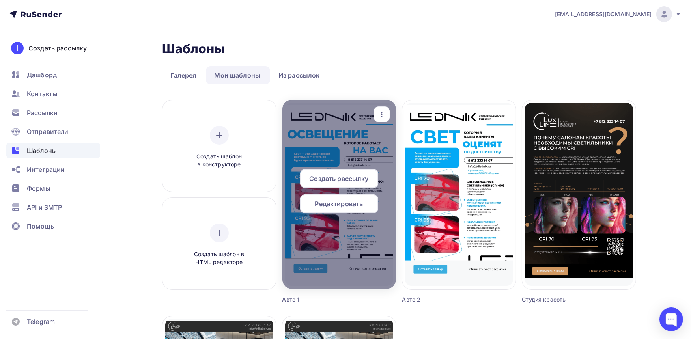
click at [338, 203] on span "Редактировать" at bounding box center [339, 203] width 48 height 9
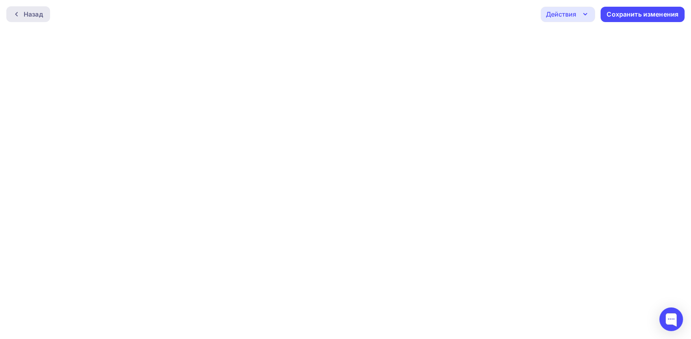
click at [16, 13] on icon at bounding box center [16, 14] width 2 height 4
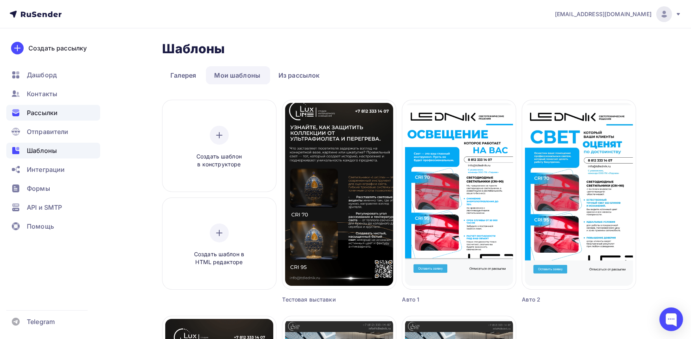
click at [59, 112] on div "Рассылки" at bounding box center [53, 113] width 94 height 16
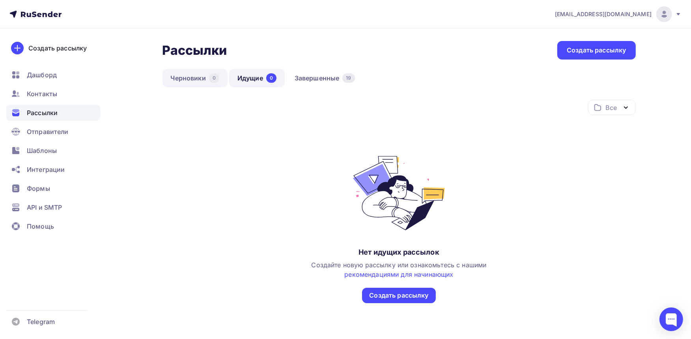
click at [210, 78] on div "0" at bounding box center [214, 77] width 10 height 9
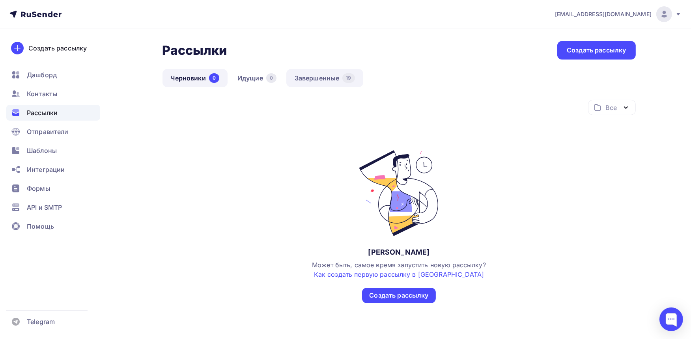
click at [308, 69] on link "Завершенные 19" at bounding box center [325, 78] width 77 height 18
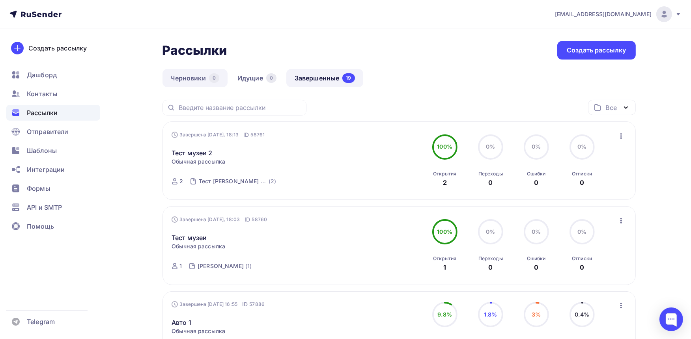
click at [197, 76] on link "Черновики 0" at bounding box center [195, 78] width 65 height 18
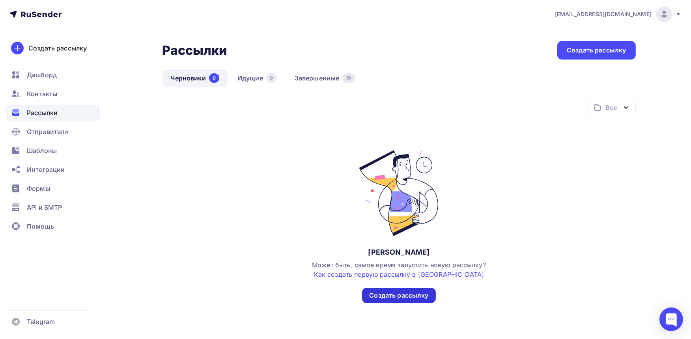
click at [391, 294] on div "Создать рассылку" at bounding box center [398, 295] width 59 height 9
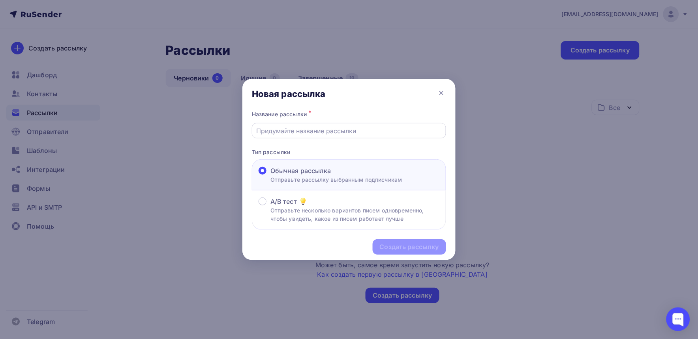
click at [324, 133] on input "text" at bounding box center [349, 130] width 185 height 9
type input "Тест выставки"
click at [425, 252] on div "Создать рассылку" at bounding box center [409, 247] width 73 height 15
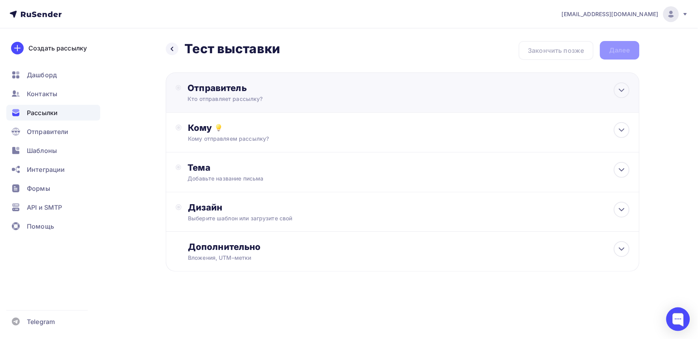
click at [232, 92] on div "Отправитель" at bounding box center [272, 87] width 171 height 11
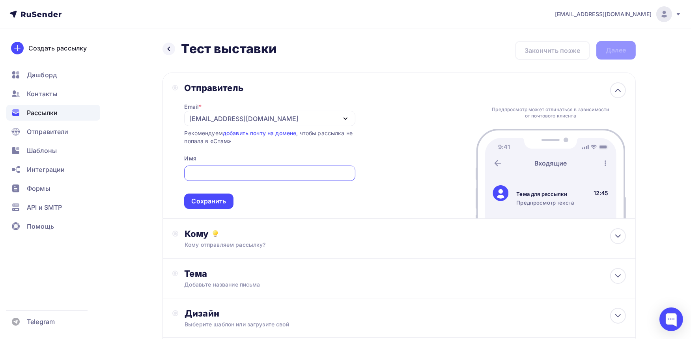
click at [259, 117] on div "sergeyvalkovy@gmail.com" at bounding box center [243, 118] width 109 height 9
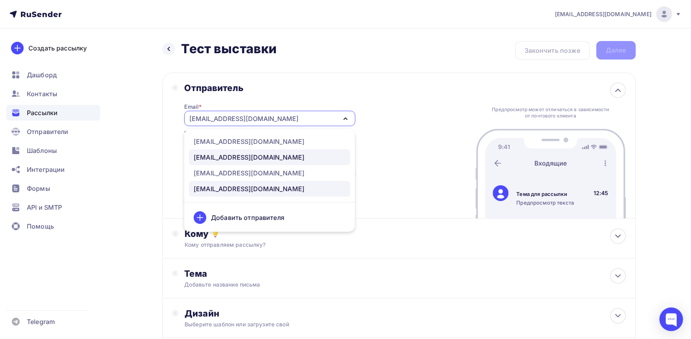
click at [210, 154] on div "sale@luxlinerus.ru" at bounding box center [249, 157] width 111 height 9
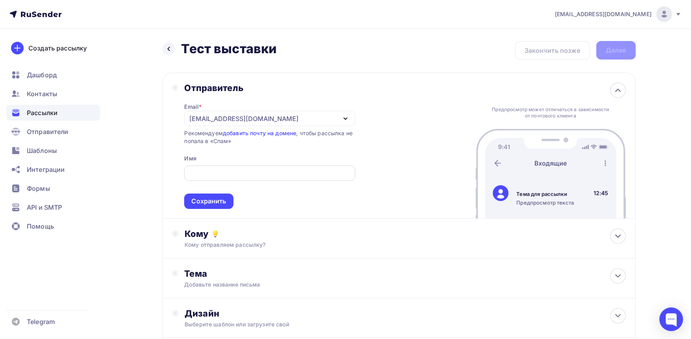
click at [265, 170] on input "text" at bounding box center [270, 173] width 162 height 9
type input "K"
type input "LuxLine"
click at [215, 201] on div "Сохранить" at bounding box center [208, 201] width 35 height 9
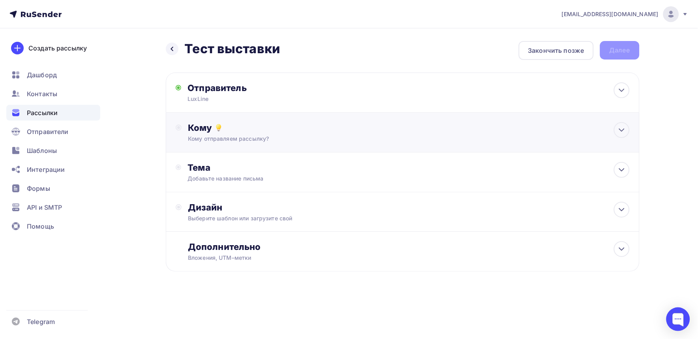
click at [281, 141] on div "Кому отправляем рассылку?" at bounding box center [386, 139] width 397 height 8
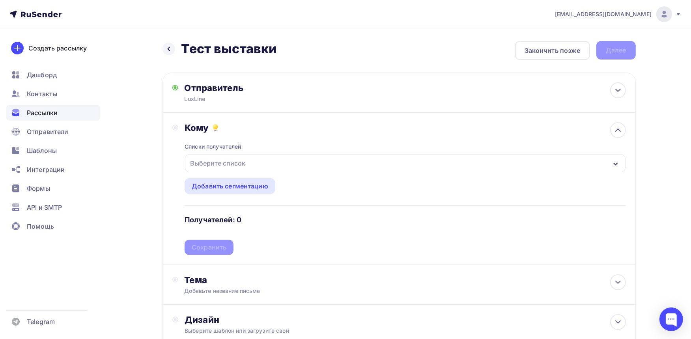
click at [241, 161] on div "Выберите список" at bounding box center [218, 163] width 62 height 14
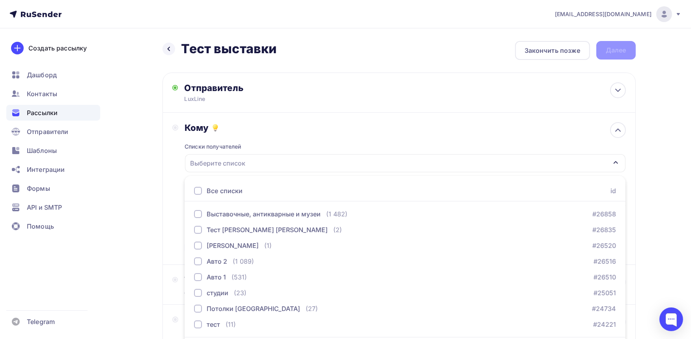
scroll to position [26, 0]
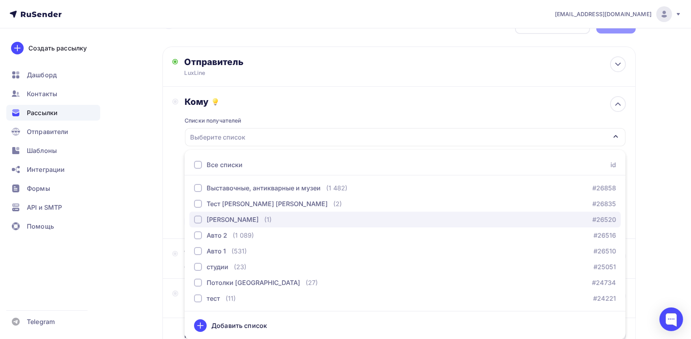
click at [237, 215] on div "Тест Полина" at bounding box center [233, 219] width 52 height 9
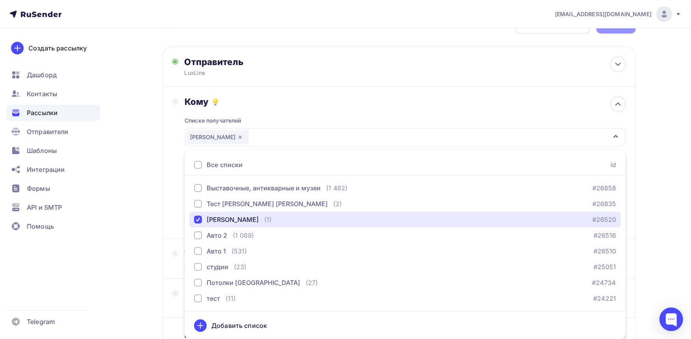
click at [609, 129] on div "Тест Полина" at bounding box center [405, 137] width 440 height 18
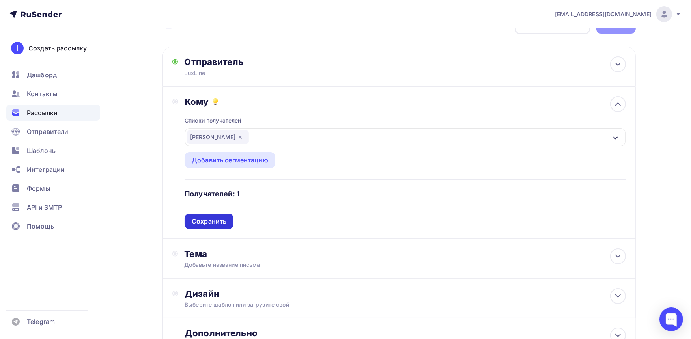
click at [202, 223] on div "Сохранить" at bounding box center [209, 221] width 35 height 9
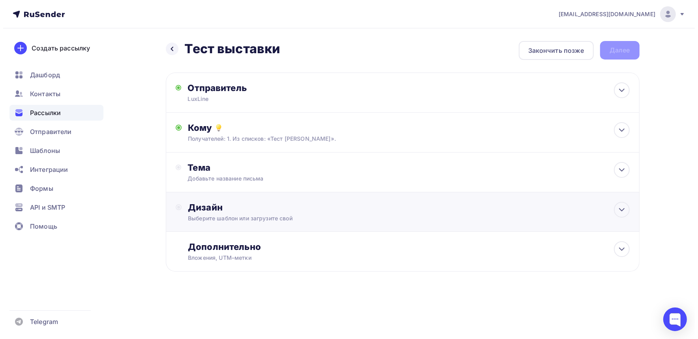
scroll to position [0, 0]
click at [247, 180] on div "Добавьте название письма" at bounding box center [257, 179] width 140 height 8
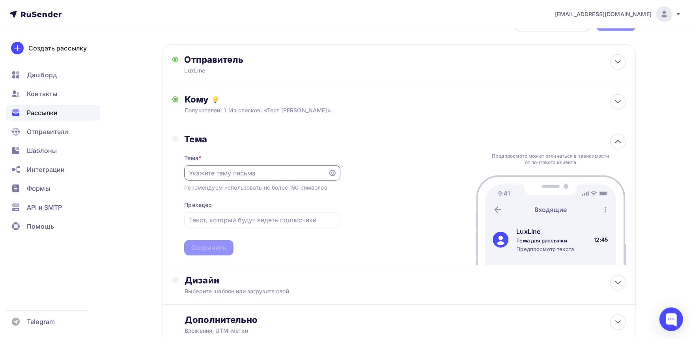
scroll to position [44, 0]
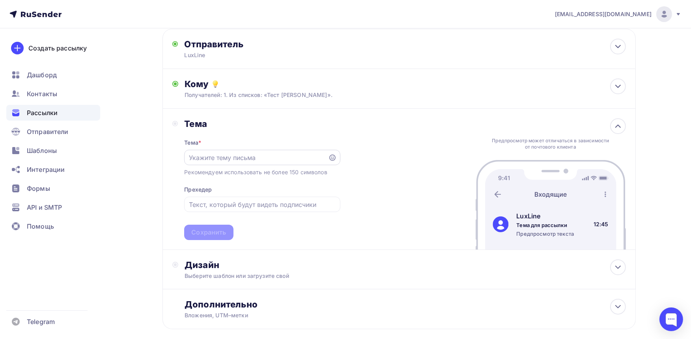
click at [272, 162] on div at bounding box center [262, 157] width 156 height 15
click at [273, 158] on input "text" at bounding box center [256, 157] width 135 height 9
click at [280, 162] on div at bounding box center [262, 157] width 156 height 15
paste input "Превратите каждый предмет в главного героя вашей витрины."
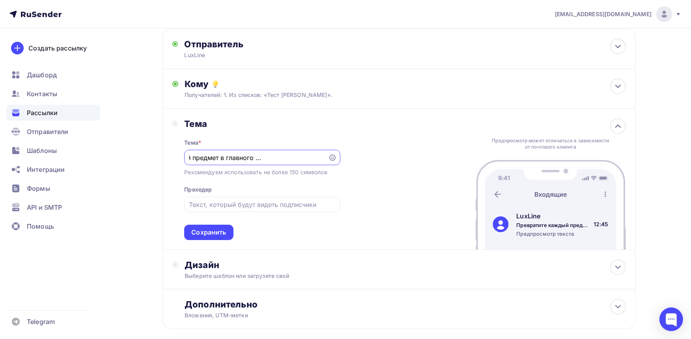
type input "Превратите каждый предмет в главного героя вашей витрины."
click at [210, 222] on div "Тема * Превратите каждый предмет в главного героя вашей витрины. Рекомендуем ис…" at bounding box center [262, 184] width 156 height 111
click at [207, 230] on div "Сохранить" at bounding box center [208, 232] width 35 height 9
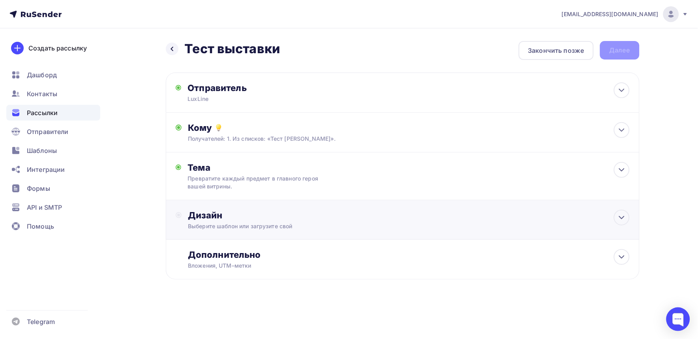
drag, startPoint x: 296, startPoint y: 208, endPoint x: 290, endPoint y: 201, distance: 8.7
click at [294, 207] on div "Дизайн Выберите шаблон или загрузите свой" at bounding box center [403, 219] width 474 height 39
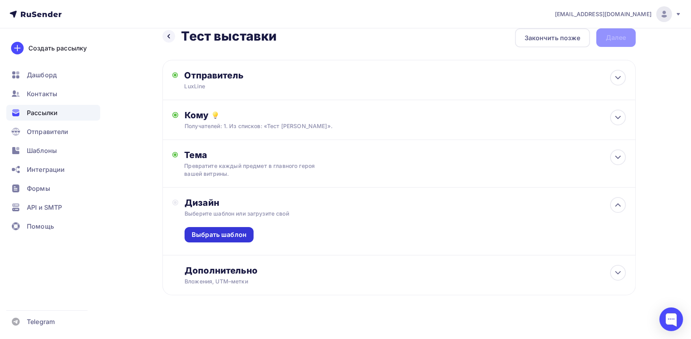
scroll to position [20, 0]
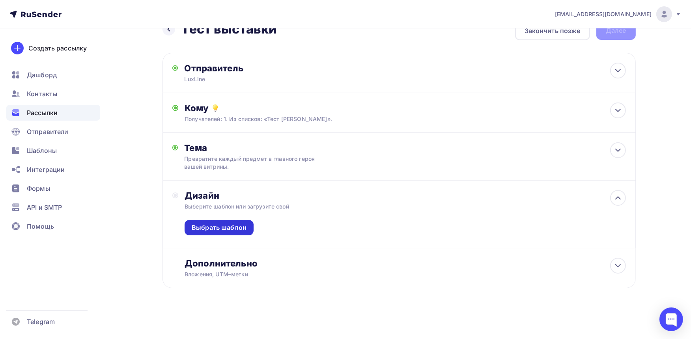
click at [243, 225] on div "Выбрать шаблон" at bounding box center [219, 227] width 55 height 9
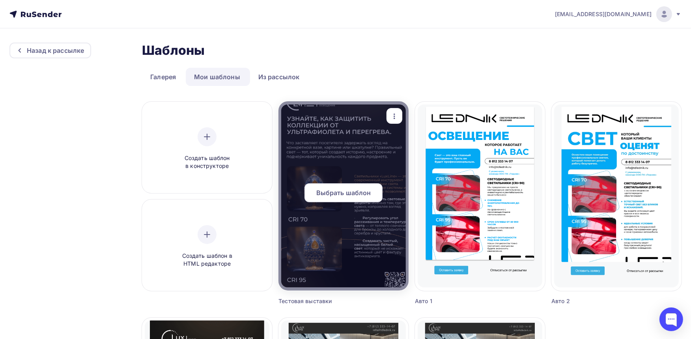
click at [339, 193] on span "Выбрать шаблон" at bounding box center [344, 192] width 55 height 9
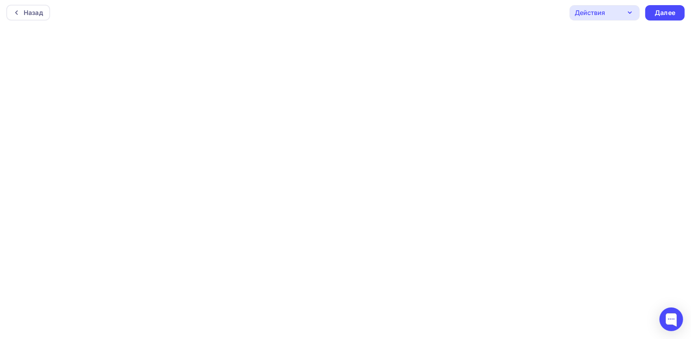
scroll to position [2, 0]
click at [668, 8] on div "Далее" at bounding box center [665, 12] width 21 height 9
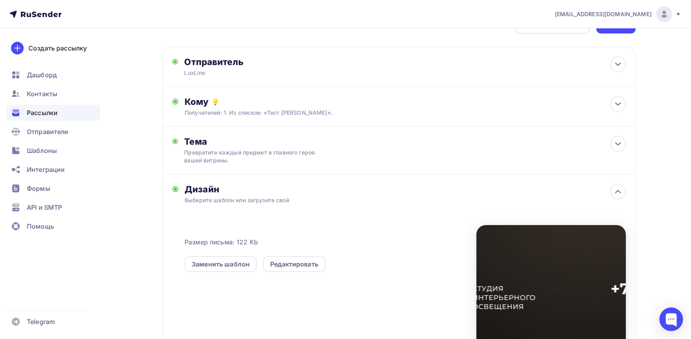
scroll to position [126, 0]
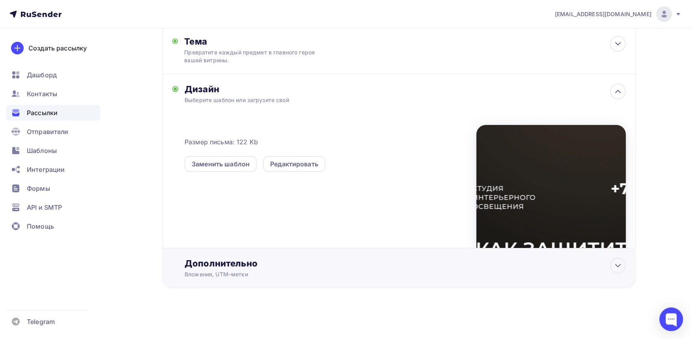
click at [304, 264] on div "Дополнительно" at bounding box center [405, 263] width 441 height 11
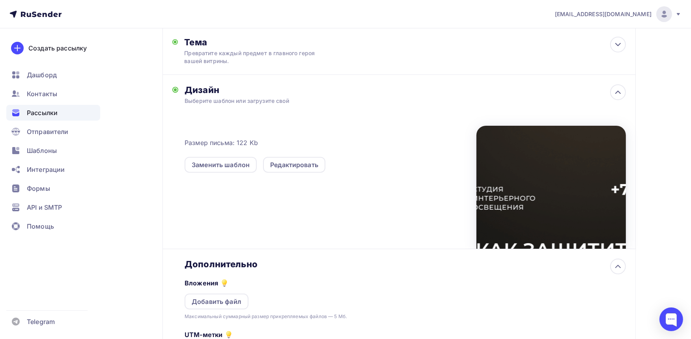
scroll to position [0, 0]
click at [306, 263] on div "Дополнительно" at bounding box center [405, 264] width 441 height 11
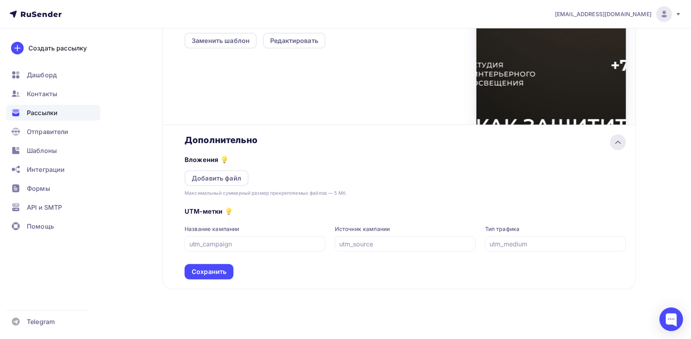
click at [620, 142] on icon at bounding box center [618, 142] width 5 height 2
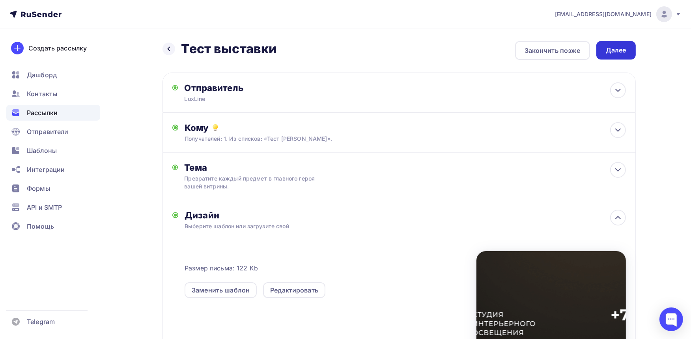
click at [609, 53] on div "Далее" at bounding box center [616, 50] width 21 height 9
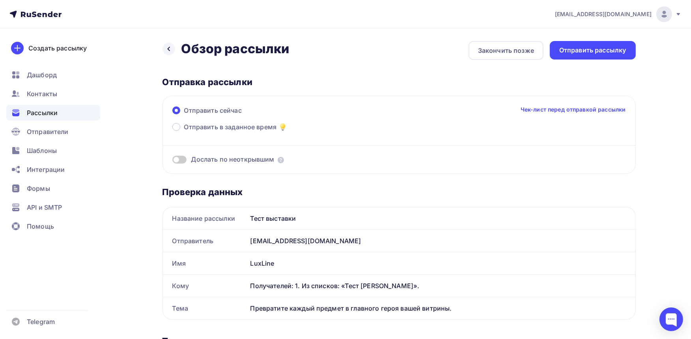
drag, startPoint x: 587, startPoint y: 45, endPoint x: 583, endPoint y: 79, distance: 33.8
click at [583, 79] on div "Назад Обзор рассылки Обзор рассылки Закончить позже Отправить рассылку Отправка…" at bounding box center [400, 340] width 474 height 598
click at [582, 79] on div "Отправка рассылки" at bounding box center [400, 82] width 474 height 11
click at [583, 52] on div "Отправить рассылку" at bounding box center [593, 50] width 67 height 9
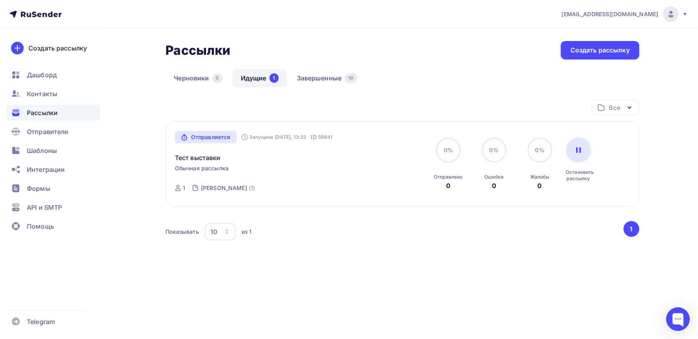
click at [292, 103] on div "Все Все папки Создать новую папку" at bounding box center [403, 111] width 474 height 22
click at [464, 40] on div "Рассылки Рассылки Создать рассылку Черновики 0 Идущие 1 Завершенные 19 Идущие 1…" at bounding box center [349, 174] width 647 height 293
click at [429, 58] on div "Рассылки Рассылки Создать рассылку" at bounding box center [403, 50] width 474 height 19
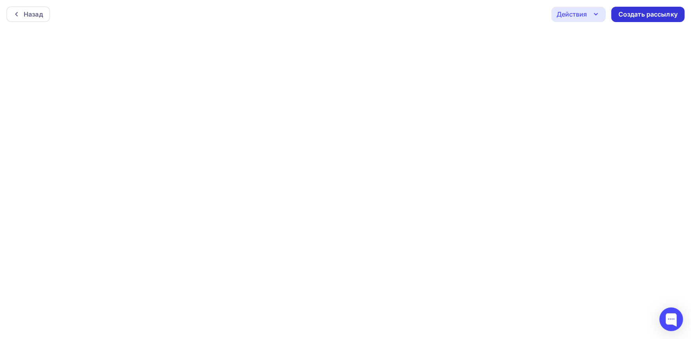
click at [648, 16] on div "Создать рассылку" at bounding box center [648, 14] width 59 height 9
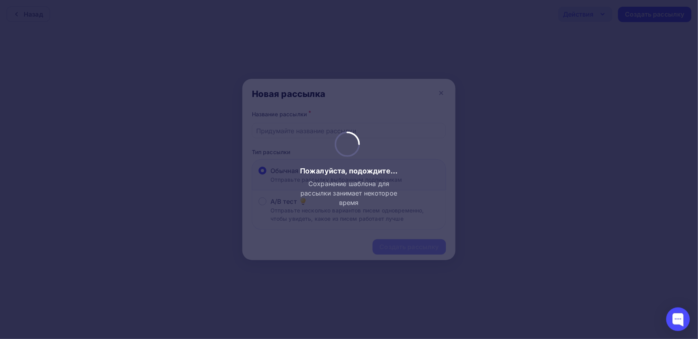
click at [435, 94] on div at bounding box center [349, 169] width 698 height 339
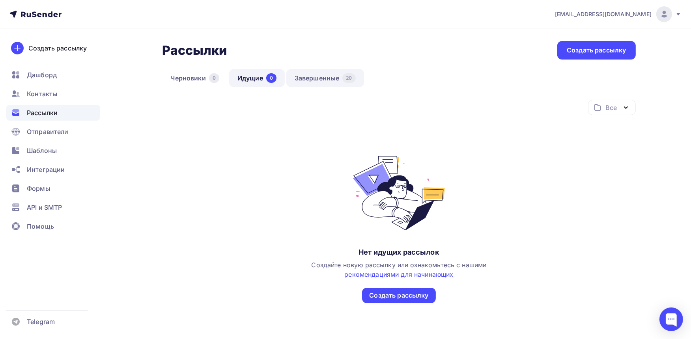
click at [323, 81] on link "Завершенные 20" at bounding box center [326, 78] width 78 height 18
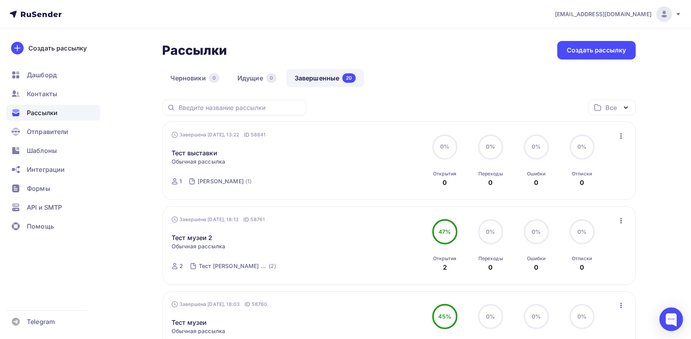
click at [622, 134] on icon "button" at bounding box center [622, 136] width 2 height 6
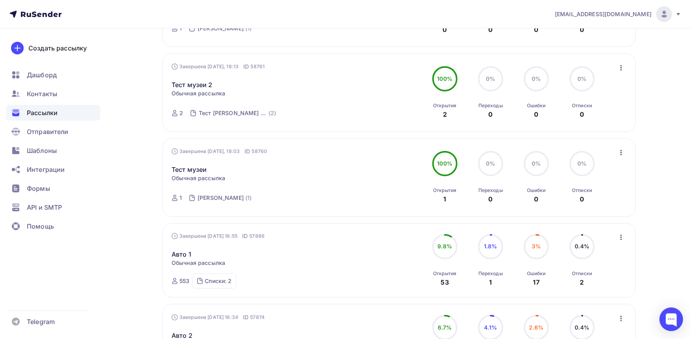
scroll to position [219, 0]
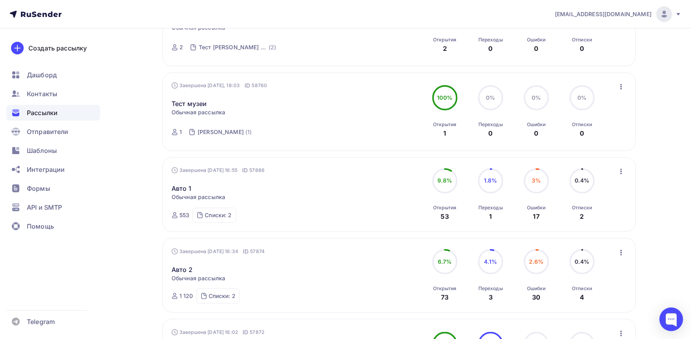
click at [623, 170] on icon "button" at bounding box center [621, 171] width 9 height 9
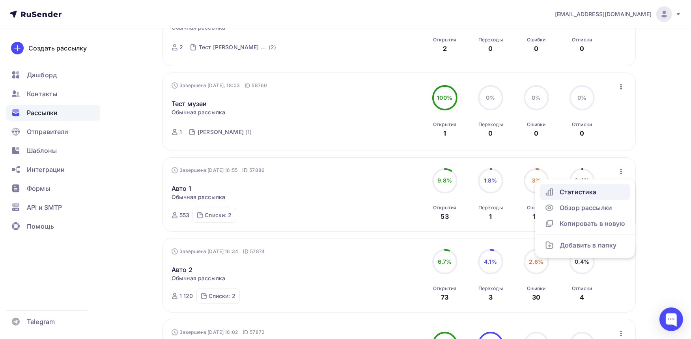
click at [579, 192] on div "Статистика" at bounding box center [585, 191] width 81 height 9
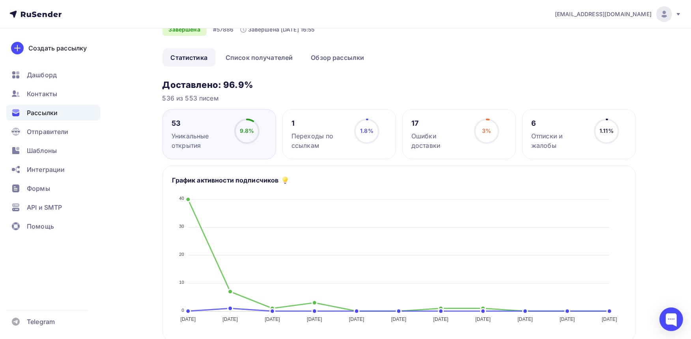
scroll to position [307, 0]
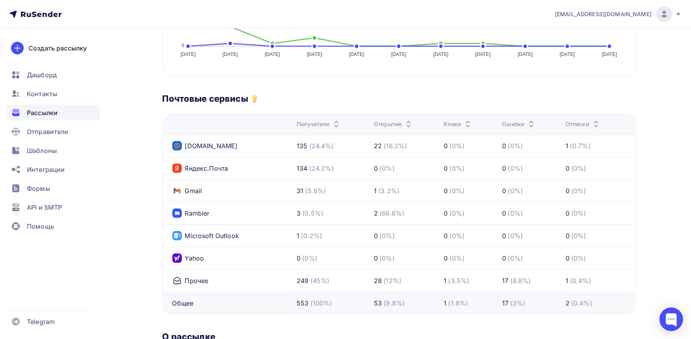
click at [287, 95] on div "Почтовые сервисы" at bounding box center [400, 98] width 474 height 11
click at [253, 96] on icon at bounding box center [254, 98] width 5 height 6
click at [291, 109] on div "Почтовые сервисы Получатели Открытия Клики [GEOGRAPHIC_DATA] Отписки [DOMAIN_NA…" at bounding box center [400, 204] width 474 height 222
click at [65, 148] on div "Шаблоны" at bounding box center [53, 151] width 94 height 16
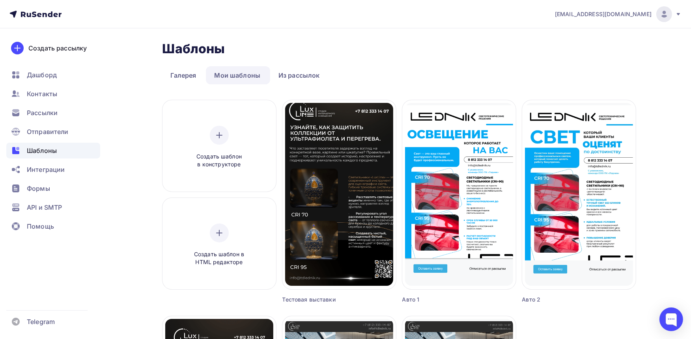
click at [405, 25] on nav "[EMAIL_ADDRESS][DOMAIN_NAME] Аккаунт Тарифы Выйти Создать рассылку [GEOGRAPHIC_…" at bounding box center [345, 14] width 691 height 28
click at [380, 68] on ul "Галерея Мои шаблоны Из рассылок" at bounding box center [400, 75] width 474 height 18
click at [214, 139] on div at bounding box center [219, 135] width 19 height 19
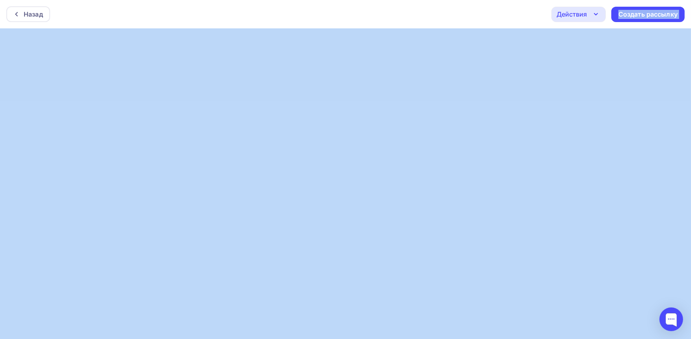
click at [462, 12] on div "Назад Действия Отправить тестовое письмо Предпросмотр Сохранить в Мои шаблоны В…" at bounding box center [345, 14] width 691 height 28
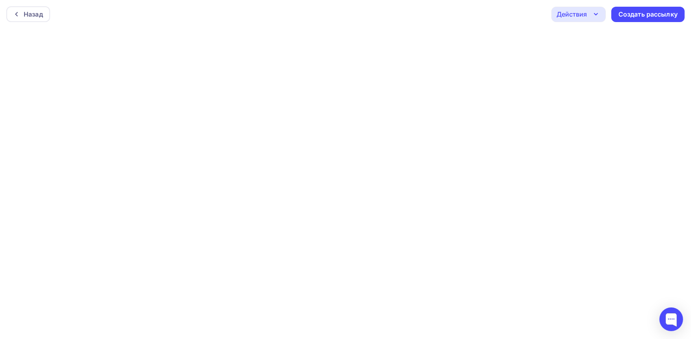
click at [522, 26] on div "Назад Действия Отправить тестовое письмо Предпросмотр Сохранить в Мои шаблоны В…" at bounding box center [345, 14] width 691 height 28
click at [46, 10] on div "Назад" at bounding box center [28, 14] width 44 height 16
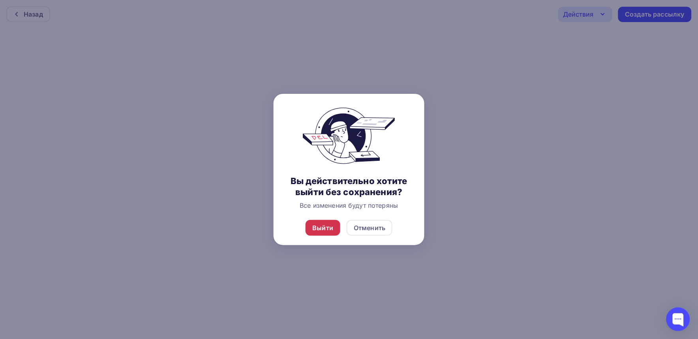
click at [331, 228] on div "Выйти" at bounding box center [323, 227] width 21 height 9
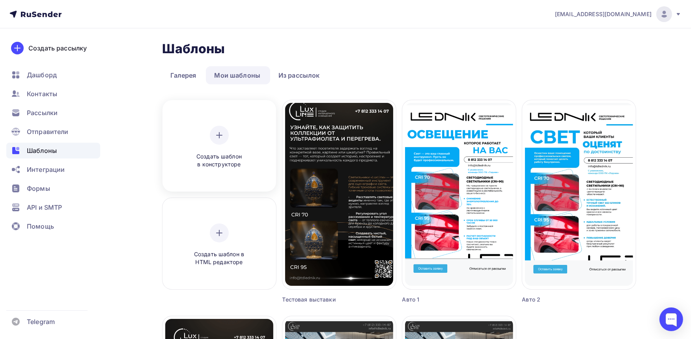
click at [223, 144] on div "Создать шаблон в конструкторе" at bounding box center [219, 147] width 75 height 43
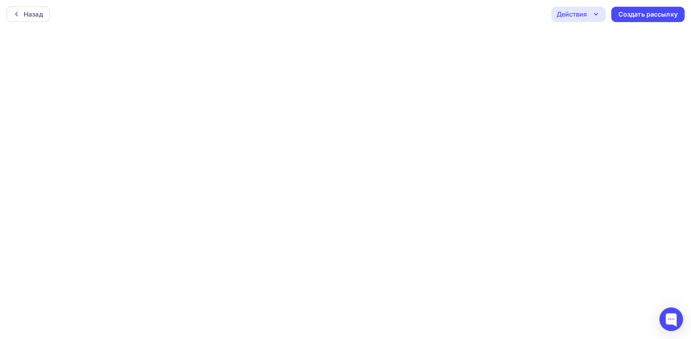
click at [444, 26] on div "Назад Действия Отправить тестовое письмо Предпросмотр Сохранить в Мои шаблоны В…" at bounding box center [345, 14] width 691 height 28
click at [396, 14] on div "Назад Действия Отправить тестовое письмо Предпросмотр Сохранить в Мои шаблоны В…" at bounding box center [345, 14] width 691 height 28
click at [412, 16] on div "Назад Действия Отправить тестовое письмо Предпросмотр Сохранить в Мои шаблоны В…" at bounding box center [345, 14] width 691 height 28
click at [387, 8] on div "Назад Действия Отправить тестовое письмо Предпросмотр Сохранить в Мои шаблоны В…" at bounding box center [345, 14] width 691 height 28
click at [328, 16] on div "Назад Действия Отправить тестовое письмо Предпросмотр Сохранить в Мои шаблоны В…" at bounding box center [345, 14] width 691 height 28
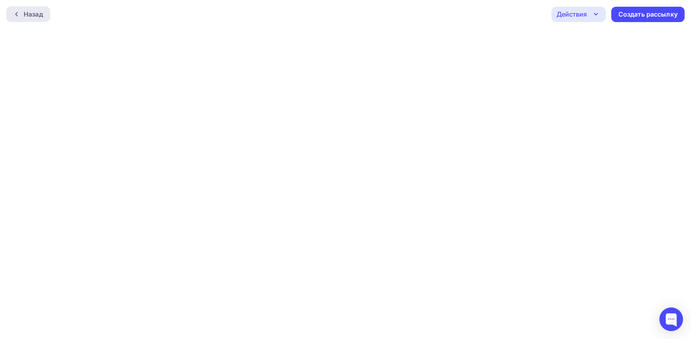
click at [16, 19] on div "Назад" at bounding box center [28, 14] width 44 height 16
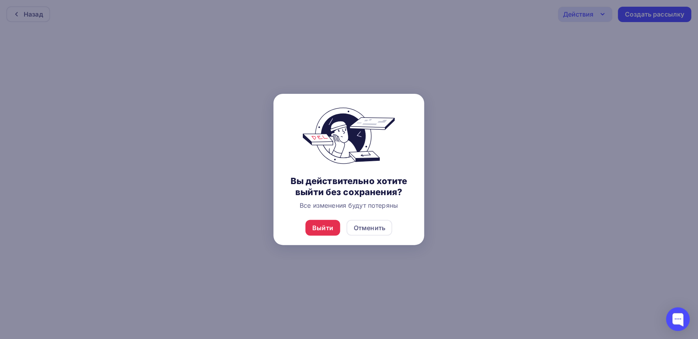
click at [526, 167] on div at bounding box center [349, 169] width 698 height 339
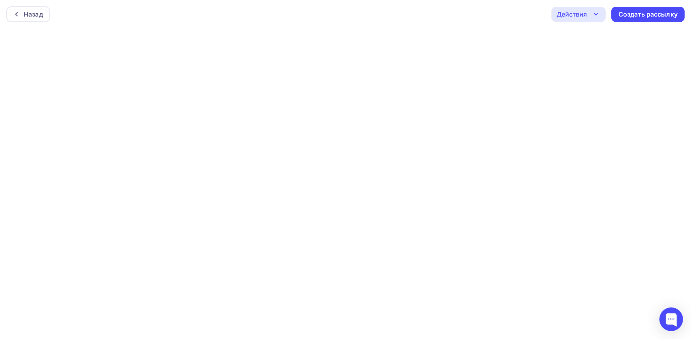
click at [688, 27] on div "Назад Действия Отправить тестовое письмо Предпросмотр Сохранить в Мои шаблоны В…" at bounding box center [345, 14] width 691 height 28
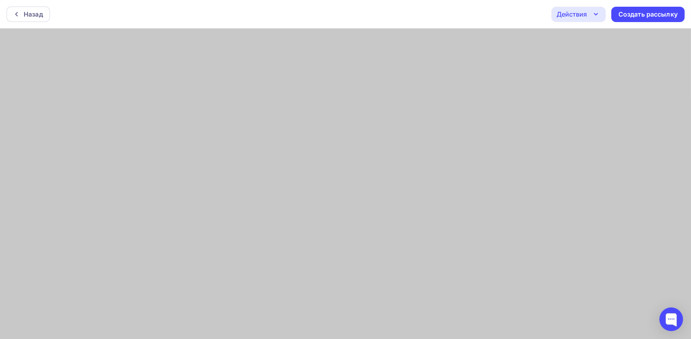
click at [688, 0] on div "Назад Действия Отправить тестовое письмо Предпросмотр Сохранить в Мои шаблоны В…" at bounding box center [345, 169] width 691 height 339
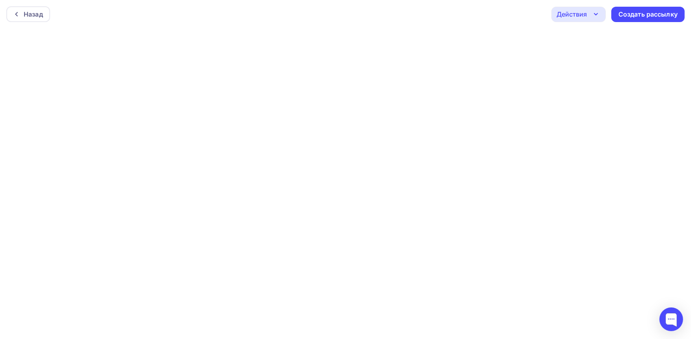
click at [456, 1] on div "Назад Действия Отправить тестовое письмо Предпросмотр Сохранить в Мои шаблоны В…" at bounding box center [345, 14] width 691 height 28
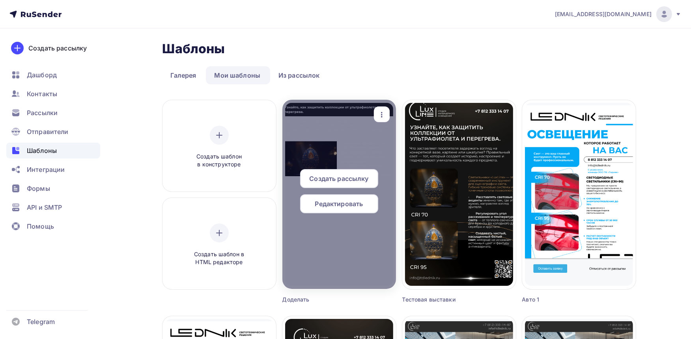
drag, startPoint x: 0, startPoint y: 0, endPoint x: 337, endPoint y: 204, distance: 394.2
click at [337, 204] on span "Редактировать" at bounding box center [339, 203] width 48 height 9
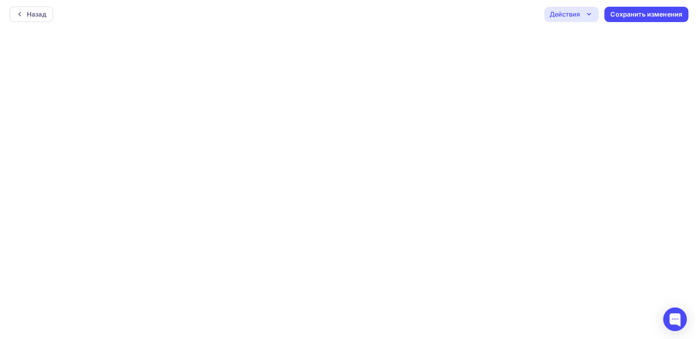
scroll to position [2, 0]
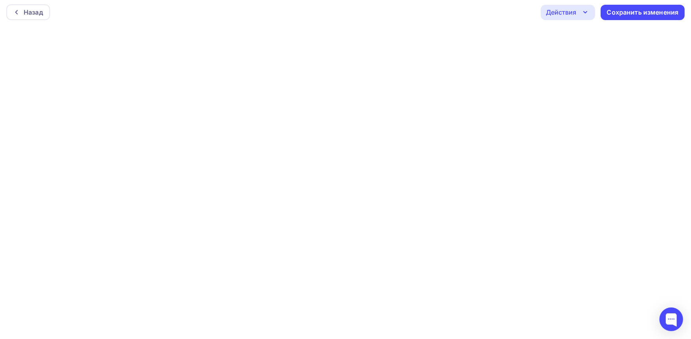
click at [460, 16] on div "Назад Действия Отправить тестовое письмо Предпросмотр Выйти без сохранения Сохр…" at bounding box center [345, 12] width 691 height 28
click at [467, 11] on div "Назад Действия Отправить тестовое письмо Предпросмотр Выйти без сохранения Сохр…" at bounding box center [345, 12] width 691 height 28
click at [497, 6] on div "Назад Действия Отправить тестовое письмо Предпросмотр Выйти без сохранения Сохр…" at bounding box center [345, 12] width 691 height 28
click at [45, 5] on div "Назад" at bounding box center [28, 12] width 44 height 16
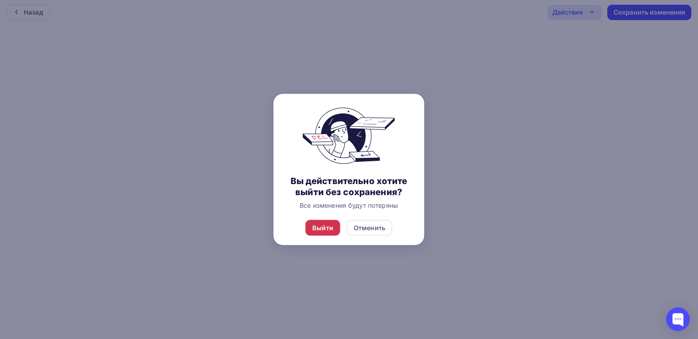
click at [334, 226] on div "Выйти" at bounding box center [322, 228] width 35 height 16
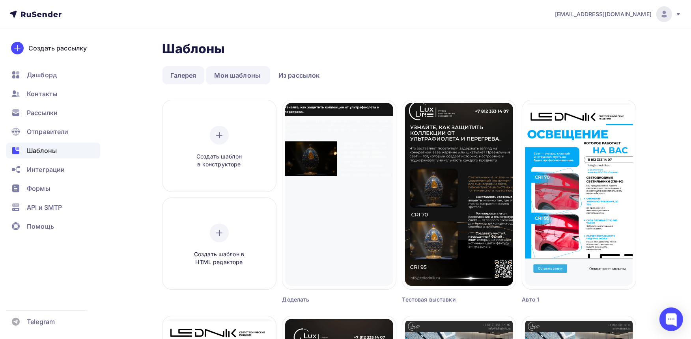
click at [175, 77] on link "Галерея" at bounding box center [184, 75] width 42 height 18
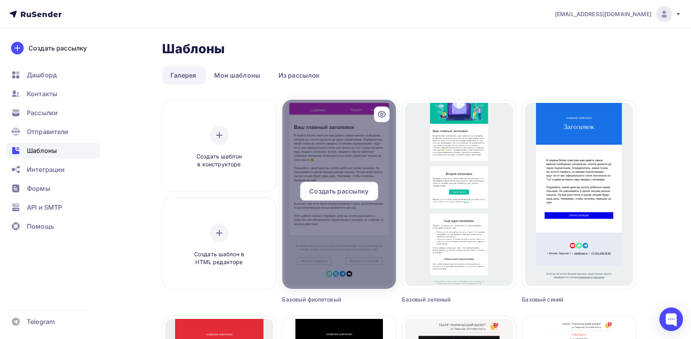
click at [376, 152] on div at bounding box center [340, 194] width 114 height 189
click at [361, 190] on span "Создать рассылку" at bounding box center [338, 191] width 59 height 9
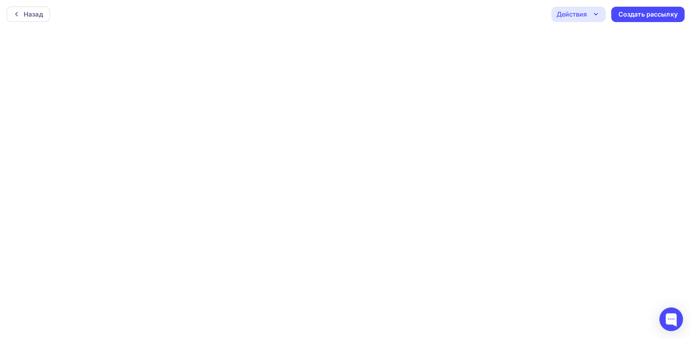
scroll to position [2, 0]
click at [22, 21] on div "Назад Действия Отправить тестовое письмо Предпросмотр Сохранить в Мои шаблоны В…" at bounding box center [345, 12] width 691 height 28
click at [34, 7] on div "Назад" at bounding box center [33, 11] width 19 height 9
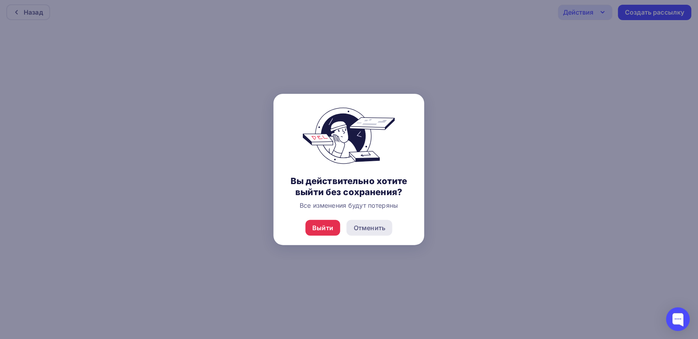
click at [370, 230] on div "Отменить" at bounding box center [370, 227] width 32 height 9
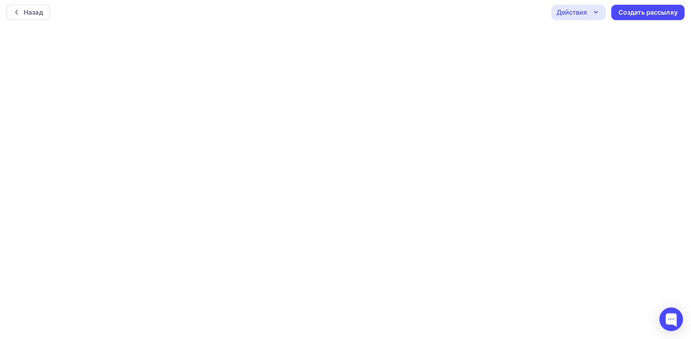
click at [432, 15] on div "Назад Действия Отправить тестовое письмо Предпросмотр Сохранить в Мои шаблоны В…" at bounding box center [345, 12] width 691 height 28
click at [262, 23] on div "Назад Действия Отправить тестовое письмо Предпросмотр Сохранить в Мои шаблоны В…" at bounding box center [311, 12] width 622 height 28
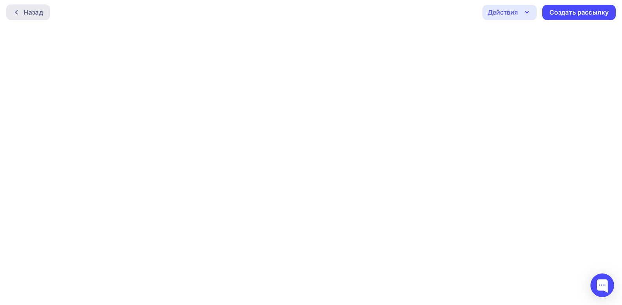
click at [38, 15] on div "Назад" at bounding box center [33, 11] width 19 height 9
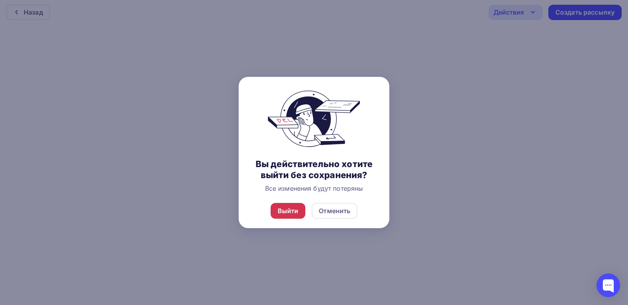
click at [295, 205] on div "Выйти" at bounding box center [288, 211] width 35 height 16
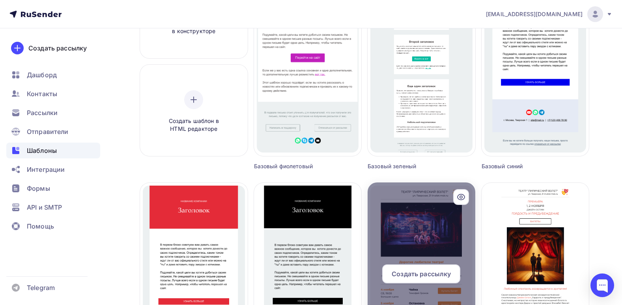
scroll to position [39, 0]
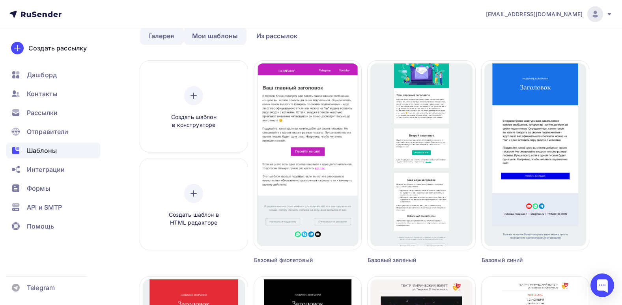
click at [223, 36] on link "Мои шаблоны" at bounding box center [215, 36] width 63 height 18
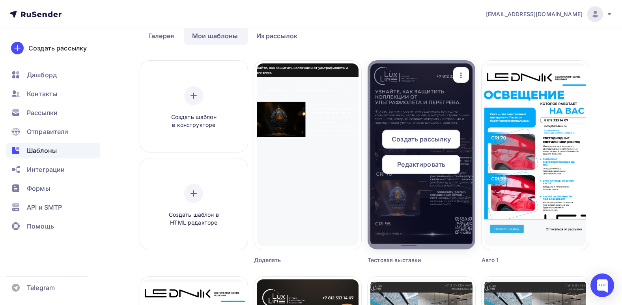
click at [436, 162] on span "Редактировать" at bounding box center [421, 164] width 48 height 9
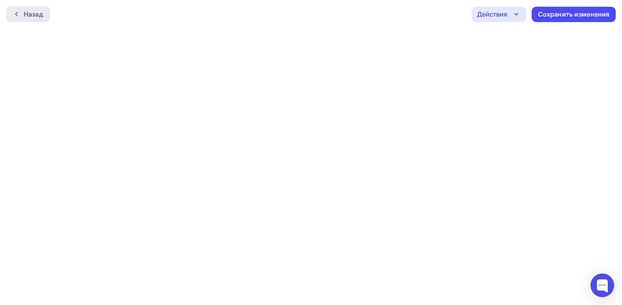
click at [41, 15] on div "Назад" at bounding box center [33, 13] width 19 height 9
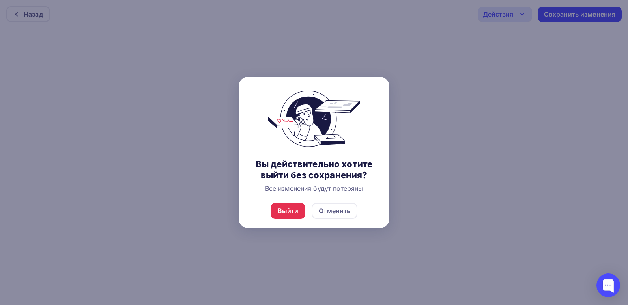
click at [289, 202] on div "Выйти Отменить" at bounding box center [314, 211] width 151 height 35
click at [290, 209] on div "Выйти" at bounding box center [288, 210] width 21 height 9
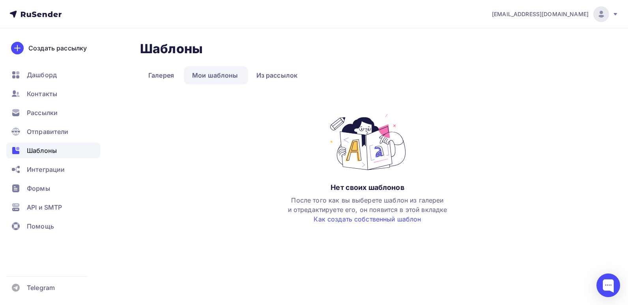
click at [255, 127] on div "Шаблоны Шаблоны Галерея Мои шаблоны Из рассылок Нет своих шаблонов После того к…" at bounding box center [367, 132] width 455 height 183
click at [160, 76] on link "Галерея" at bounding box center [161, 75] width 42 height 18
click at [163, 78] on link "Галерея" at bounding box center [161, 75] width 42 height 18
click at [48, 118] on div "Рассылки" at bounding box center [53, 113] width 94 height 16
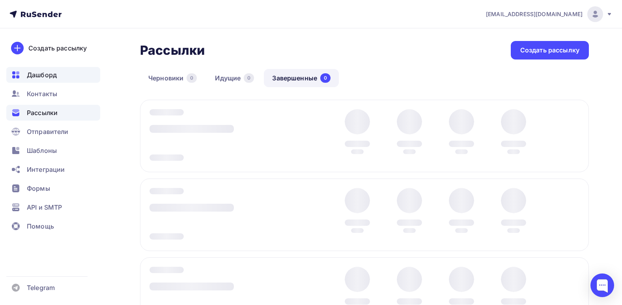
click at [54, 71] on span "Дашборд" at bounding box center [42, 74] width 30 height 9
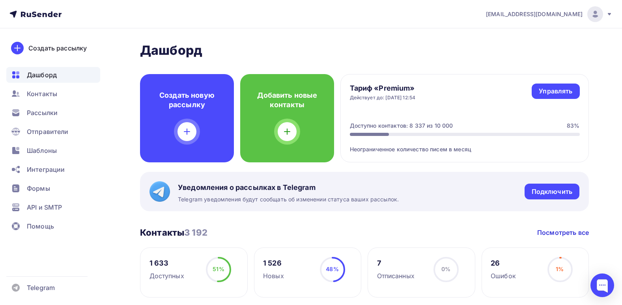
scroll to position [39, 0]
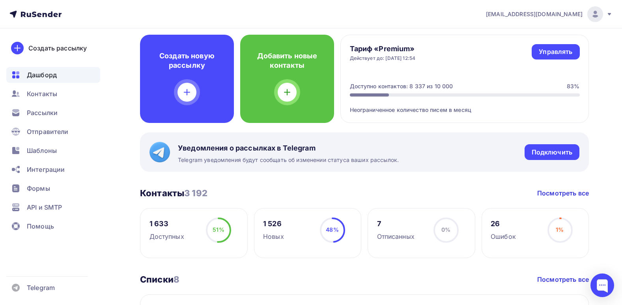
drag, startPoint x: 326, startPoint y: 143, endPoint x: 324, endPoint y: 150, distance: 6.5
click at [324, 150] on div "Уведомления о рассылках в Telegram Telegram уведомления будут сообщать об измен…" at bounding box center [364, 152] width 449 height 39
drag, startPoint x: 323, startPoint y: 144, endPoint x: 179, endPoint y: 142, distance: 143.7
click at [179, 142] on div "Уведомления о рассылках в Telegram Telegram уведомления будут сообщать об измен…" at bounding box center [364, 152] width 449 height 39
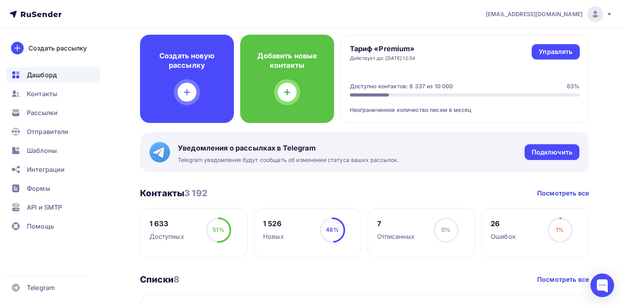
drag, startPoint x: 178, startPoint y: 163, endPoint x: 414, endPoint y: 158, distance: 235.7
click at [414, 158] on div "Уведомления о рассылках в Telegram Telegram уведомления будут сообщать об измен…" at bounding box center [364, 152] width 449 height 39
drag, startPoint x: 109, startPoint y: 165, endPoint x: 140, endPoint y: 147, distance: 36.2
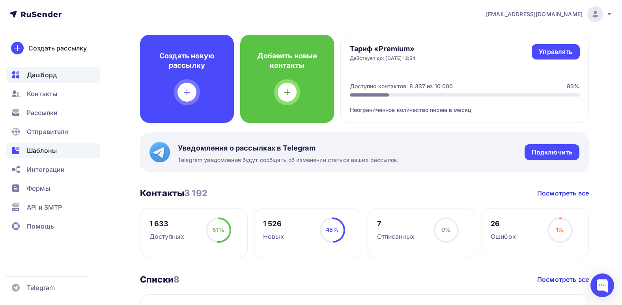
click at [51, 152] on span "Шаблоны" at bounding box center [42, 150] width 30 height 9
click at [46, 149] on span "Шаблоны" at bounding box center [42, 150] width 30 height 9
click at [44, 148] on span "Шаблоны" at bounding box center [42, 150] width 30 height 9
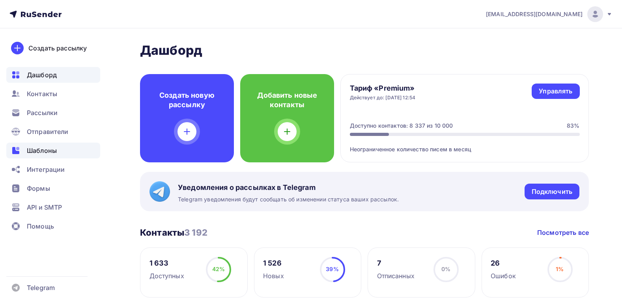
click at [41, 146] on span "Шаблоны" at bounding box center [42, 150] width 30 height 9
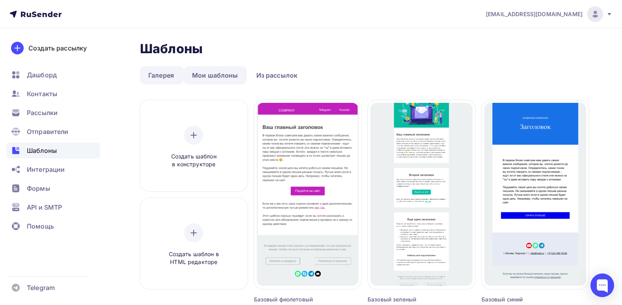
click at [211, 78] on link "Мои шаблоны" at bounding box center [215, 75] width 63 height 18
click at [228, 79] on link "Мои шаблоны" at bounding box center [215, 75] width 63 height 18
click at [219, 75] on link "Мои шаблоны" at bounding box center [215, 75] width 63 height 18
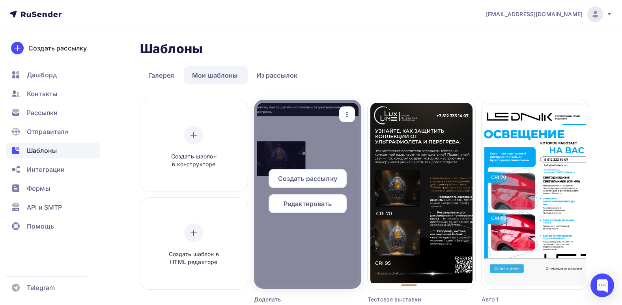
click at [329, 200] on span "Редактировать" at bounding box center [308, 203] width 48 height 9
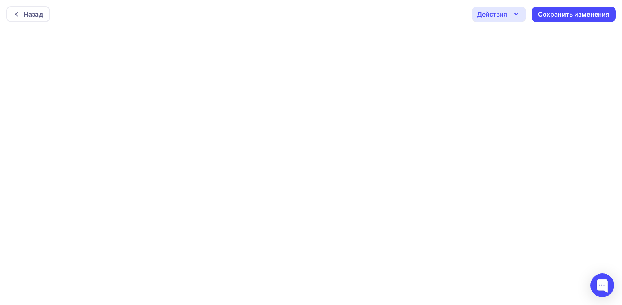
click at [404, 12] on div "Назад Действия Отправить тестовое письмо Предпросмотр Выйти без сохранения Сохр…" at bounding box center [311, 14] width 622 height 28
click at [454, 15] on div "Назад Действия Отправить тестовое письмо Предпросмотр Выйти без сохранения Сохр…" at bounding box center [311, 12] width 622 height 28
click at [373, 10] on div "Назад Действия Отправить тестовое письмо Предпросмотр Выйти без сохранения Сохр…" at bounding box center [311, 12] width 622 height 28
click at [361, 17] on div "Назад Действия Отправить тестовое письмо Предпросмотр Выйти без сохранения Сохр…" at bounding box center [311, 12] width 622 height 28
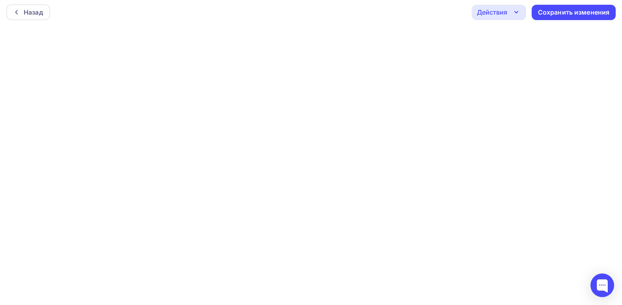
click at [288, 20] on div "Назад Действия Отправить тестовое письмо Предпросмотр Выйти без сохранения Сохр…" at bounding box center [311, 12] width 622 height 28
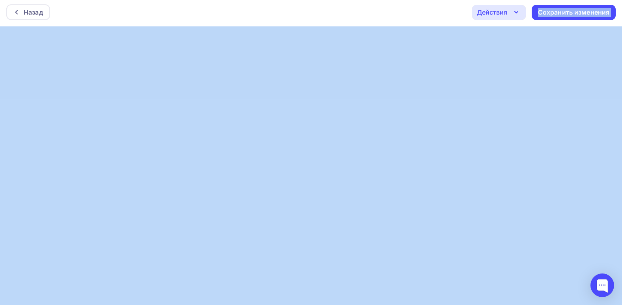
drag, startPoint x: 39, startPoint y: 14, endPoint x: 268, endPoint y: 26, distance: 229.6
click at [268, 0] on div "Назад Действия Отправить тестовое письмо Предпросмотр Выйти без сохранения Сохр…" at bounding box center [311, 12] width 622 height 28
drag, startPoint x: 268, startPoint y: 26, endPoint x: 231, endPoint y: 1, distance: 45.2
click at [230, 7] on div "Назад Действия Отправить тестовое письмо Предпросмотр Выйти без сохранения Сохр…" at bounding box center [311, 12] width 622 height 28
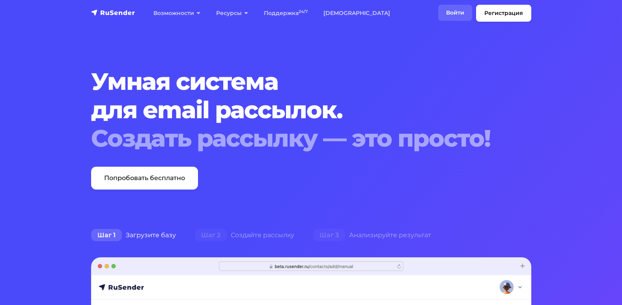
click at [447, 11] on link "Войти" at bounding box center [455, 13] width 34 height 16
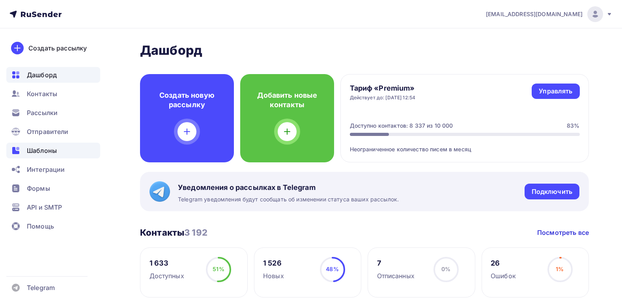
click at [65, 148] on div "Шаблоны" at bounding box center [53, 151] width 94 height 16
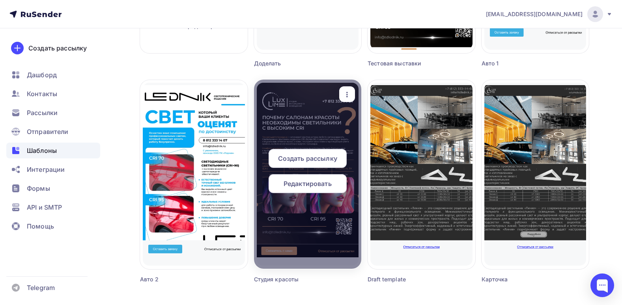
scroll to position [237, 0]
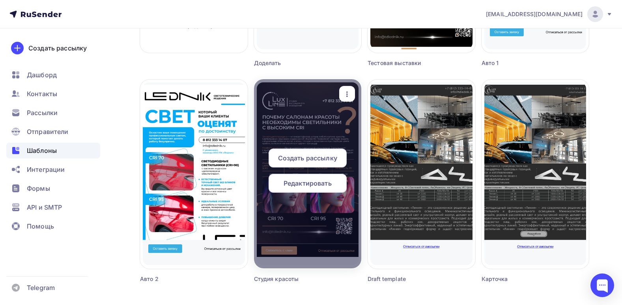
click at [319, 183] on span "Редактировать" at bounding box center [308, 183] width 48 height 9
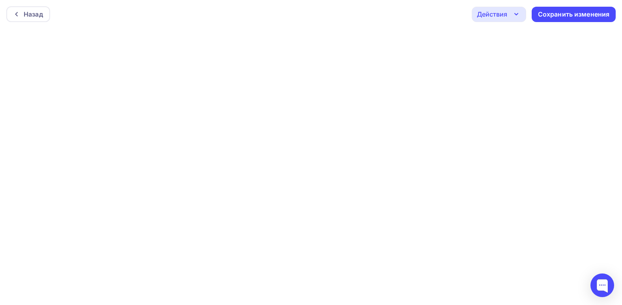
scroll to position [2, 0]
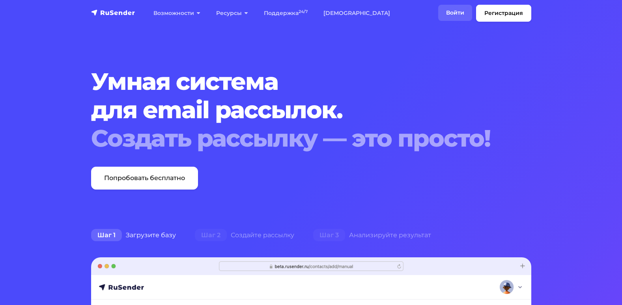
click at [451, 14] on link "Войти" at bounding box center [455, 13] width 34 height 16
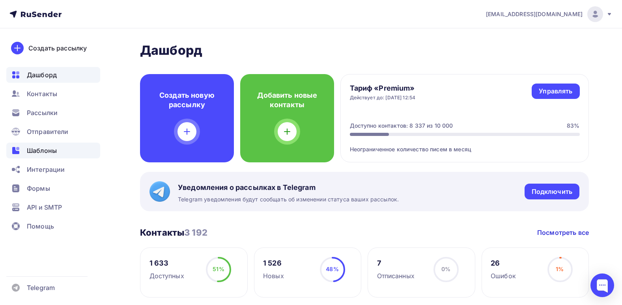
click at [53, 143] on div "Шаблоны" at bounding box center [53, 151] width 94 height 16
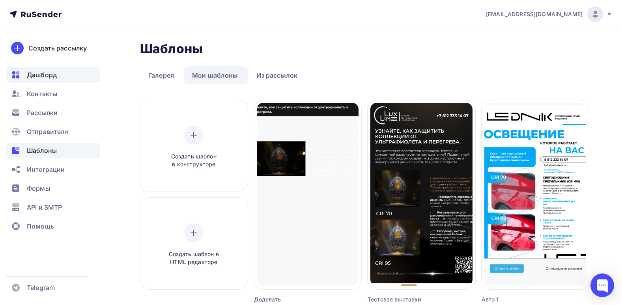
click at [48, 79] on span "Дашборд" at bounding box center [42, 74] width 30 height 9
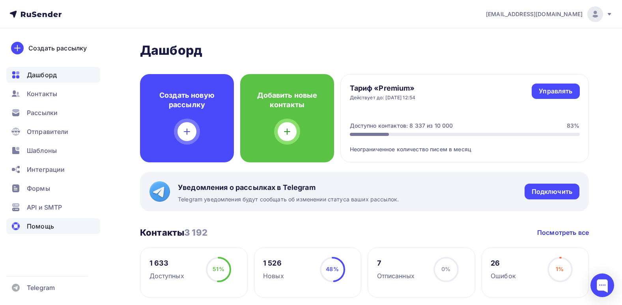
click at [48, 223] on span "Помощь" at bounding box center [40, 226] width 27 height 9
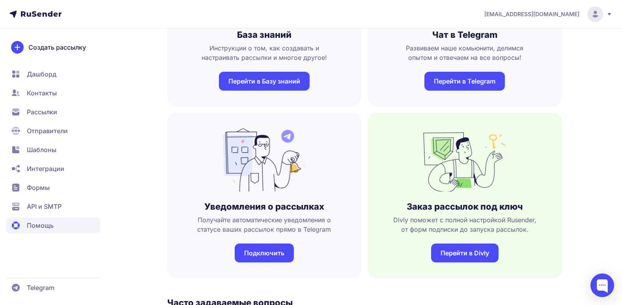
scroll to position [118, 0]
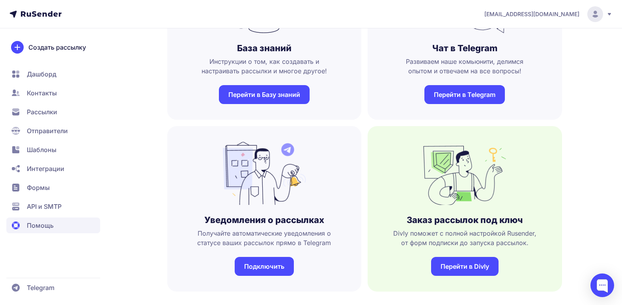
click at [277, 98] on link "Перейти в Базу знаний" at bounding box center [264, 94] width 91 height 19
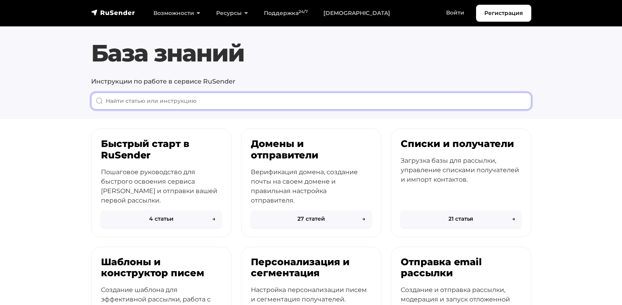
click at [314, 96] on input "When autocomplete results are available use up and down arrows to review and en…" at bounding box center [311, 101] width 440 height 17
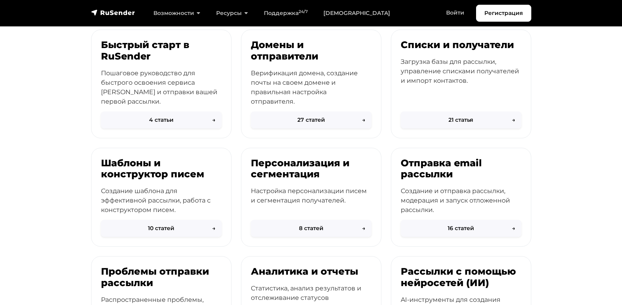
scroll to position [118, 0]
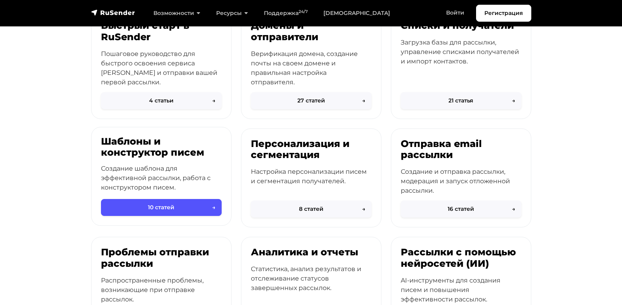
click at [196, 206] on button "10 статей →" at bounding box center [161, 207] width 121 height 17
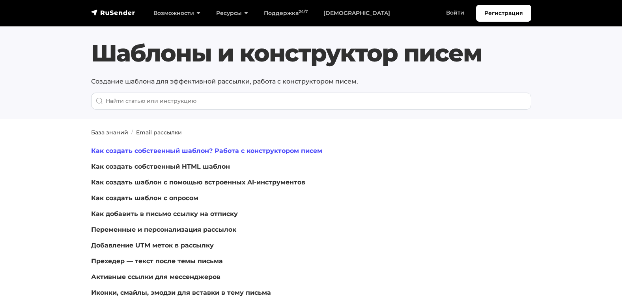
click at [221, 151] on link "Как создать собственный шаблон? Работа с конструктором писем" at bounding box center [206, 150] width 231 height 7
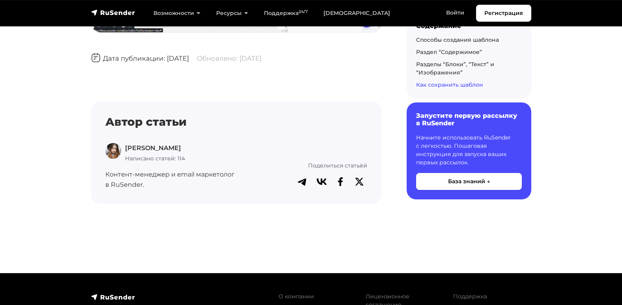
scroll to position [2605, 0]
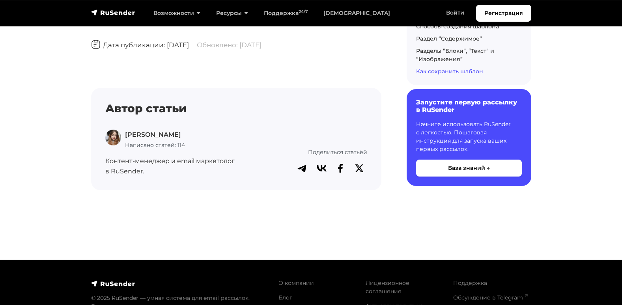
drag, startPoint x: 0, startPoint y: 8, endPoint x: 224, endPoint y: 82, distance: 235.5
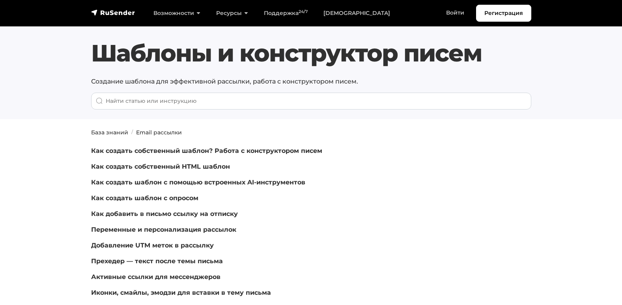
scroll to position [39, 0]
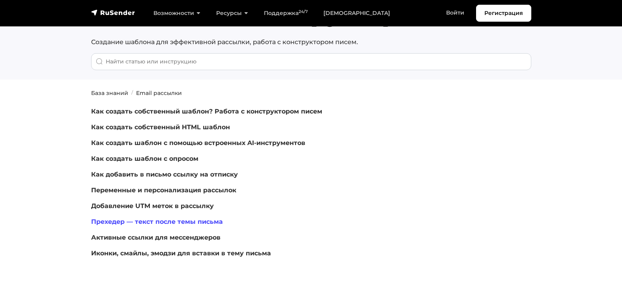
click at [199, 225] on link "Прехедер — текст после темы письма" at bounding box center [157, 221] width 132 height 7
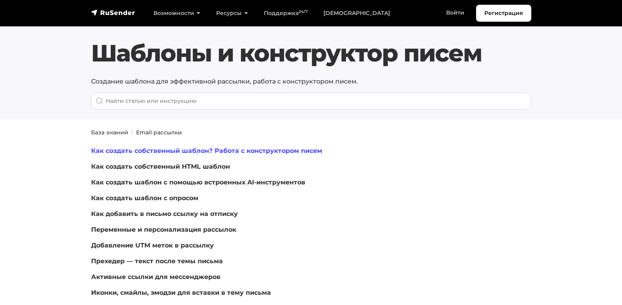
scroll to position [39, 0]
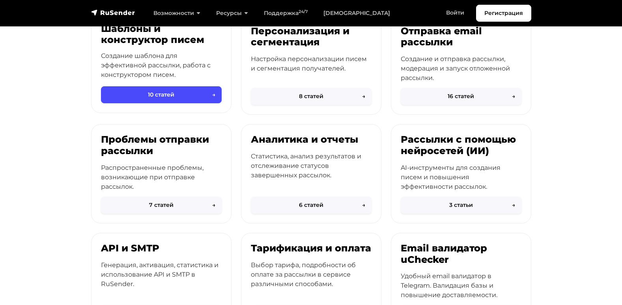
scroll to position [276, 0]
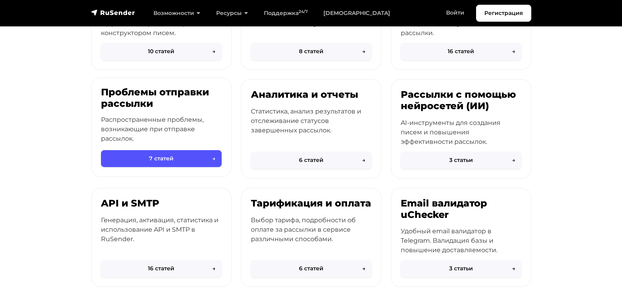
click at [200, 155] on button "7 статей →" at bounding box center [161, 158] width 121 height 17
